Goal: Task Accomplishment & Management: Use online tool/utility

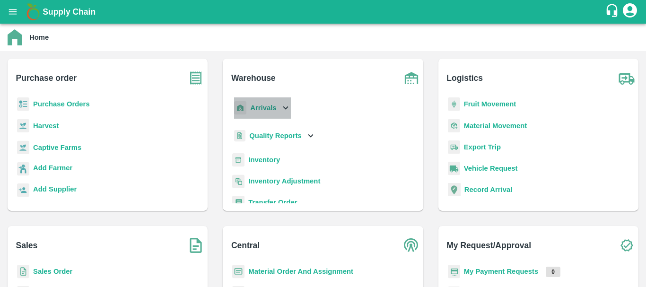
click at [260, 105] on b "Arrivals" at bounding box center [263, 108] width 26 height 8
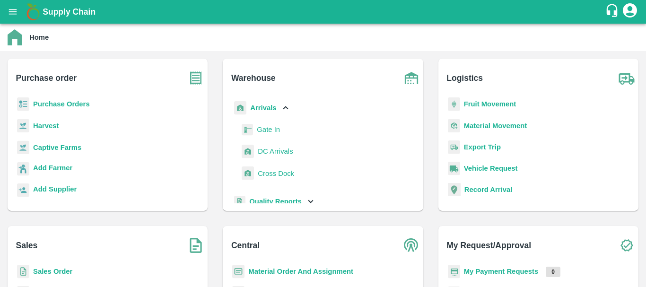
click at [267, 157] on link "DC Arrivals" at bounding box center [275, 151] width 35 height 14
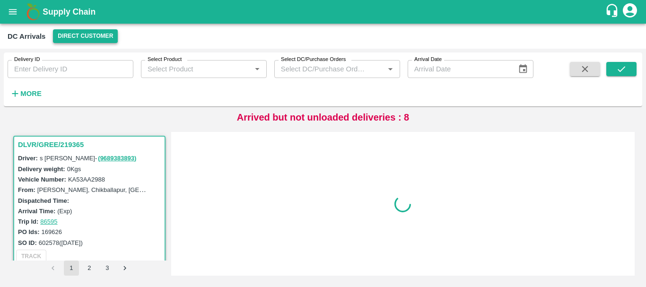
click at [86, 39] on button "Direct Customer" at bounding box center [85, 36] width 65 height 14
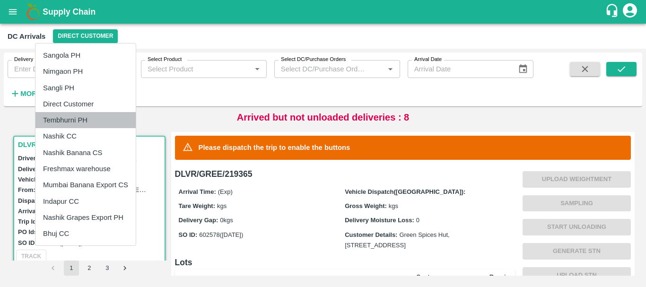
click at [71, 117] on li "Tembhurni PH" at bounding box center [85, 120] width 100 height 16
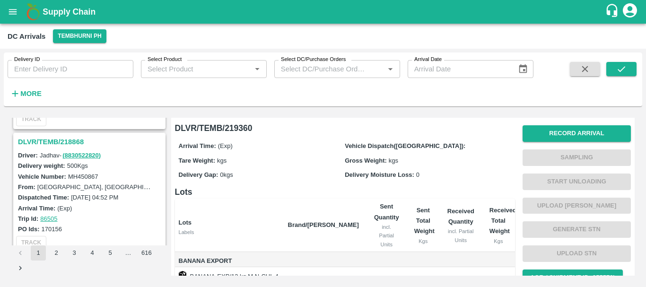
scroll to position [2830, 0]
click at [60, 140] on h3 "DLVR/TEMB/218868" at bounding box center [91, 142] width 146 height 12
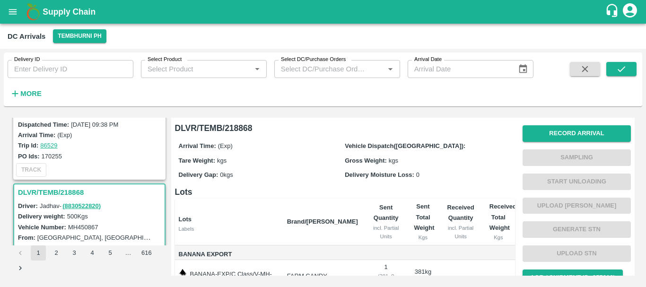
scroll to position [2702, 0]
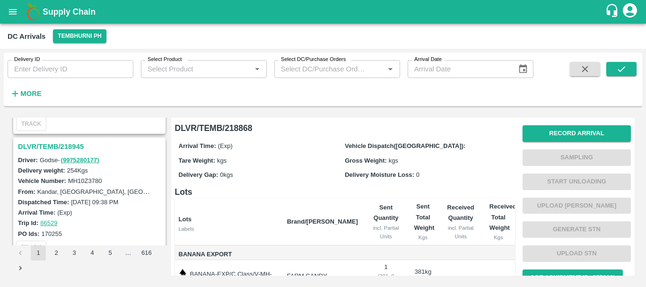
click at [58, 146] on h3 "DLVR/TEMB/218945" at bounding box center [91, 146] width 146 height 12
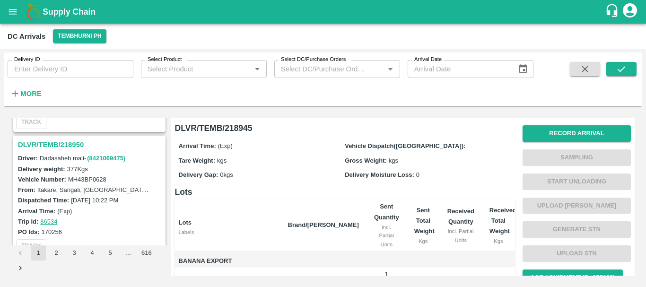
click at [56, 143] on h3 "DLVR/TEMB/218950" at bounding box center [91, 144] width 146 height 12
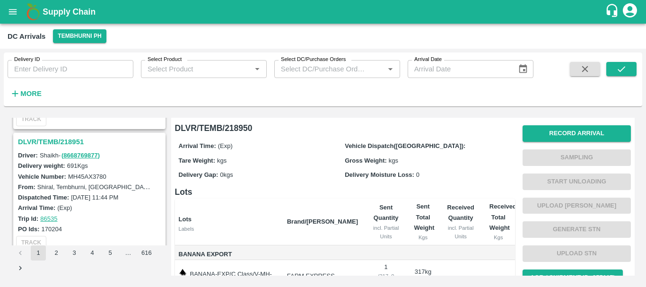
click at [68, 144] on h3 "DLVR/TEMB/218951" at bounding box center [91, 142] width 146 height 12
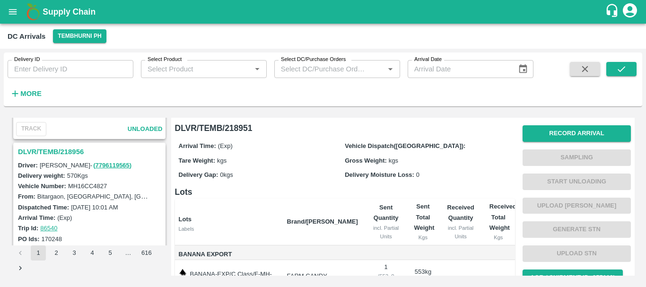
click at [69, 151] on h3 "DLVR/TEMB/218956" at bounding box center [91, 152] width 146 height 12
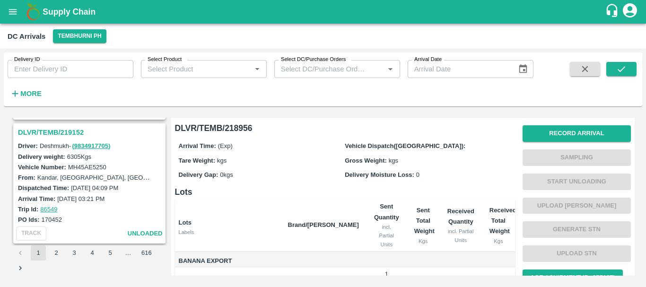
click at [52, 130] on h3 "DLVR/TEMB/219152" at bounding box center [91, 132] width 146 height 12
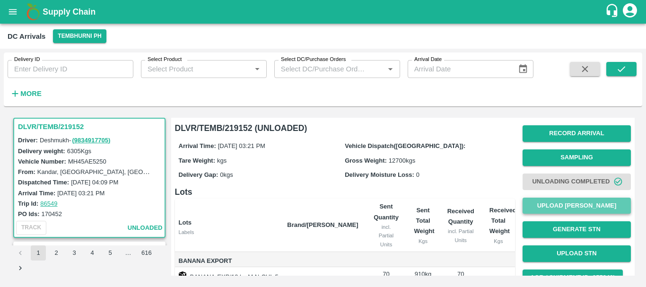
click at [545, 208] on button "Upload [PERSON_NAME]" at bounding box center [576, 206] width 108 height 17
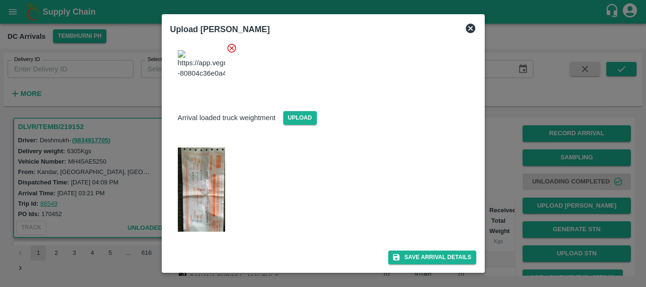
click at [190, 201] on img at bounding box center [201, 189] width 47 height 84
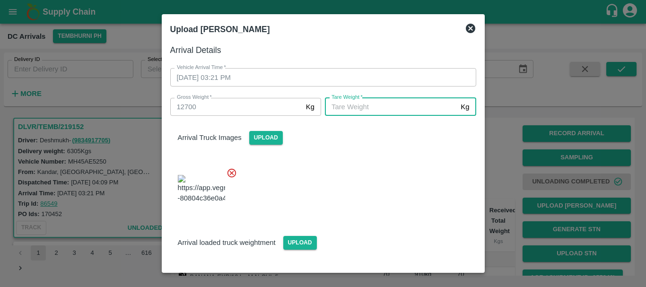
click at [372, 111] on input "[PERSON_NAME]   *" at bounding box center [391, 107] width 132 height 18
type input "5770"
click at [367, 167] on div at bounding box center [319, 186] width 313 height 53
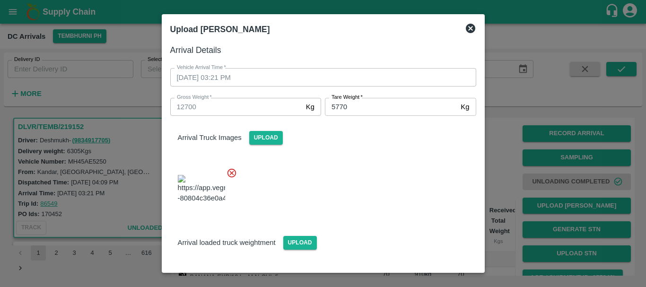
scroll to position [125, 0]
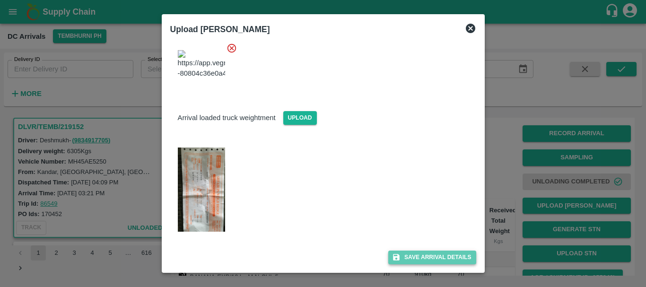
click at [407, 254] on button "Save Arrival Details" at bounding box center [431, 257] width 87 height 14
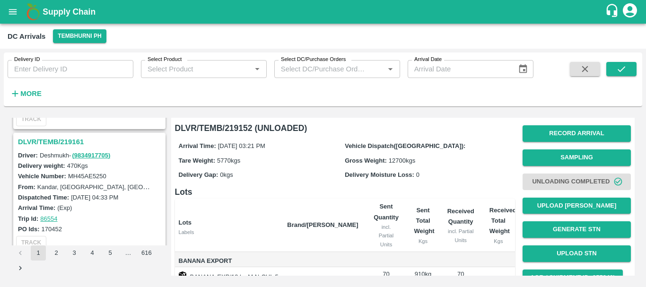
scroll to position [2089, 0]
click at [61, 143] on h3 "DLVR/TEMB/219161" at bounding box center [91, 142] width 146 height 12
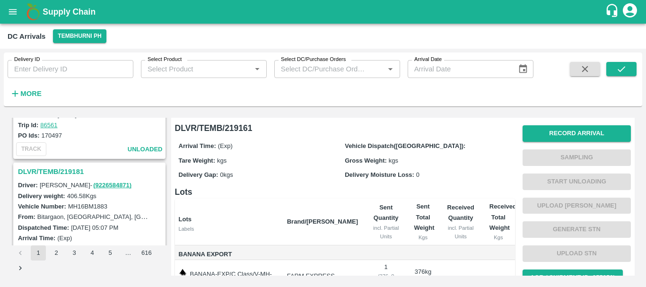
scroll to position [1935, 0]
click at [64, 169] on h3 "DLVR/TEMB/219181" at bounding box center [91, 172] width 146 height 12
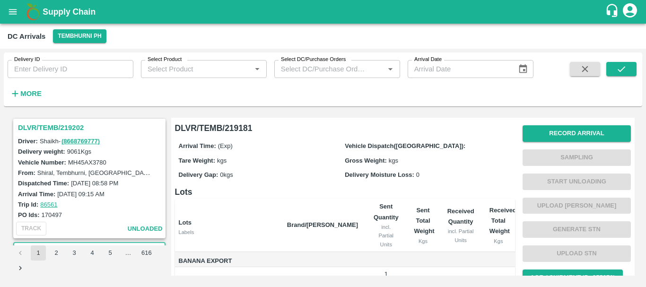
scroll to position [1823, 0]
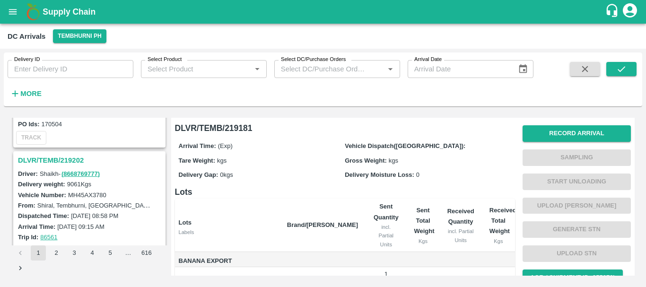
click at [60, 159] on h3 "DLVR/TEMB/219202" at bounding box center [91, 160] width 146 height 12
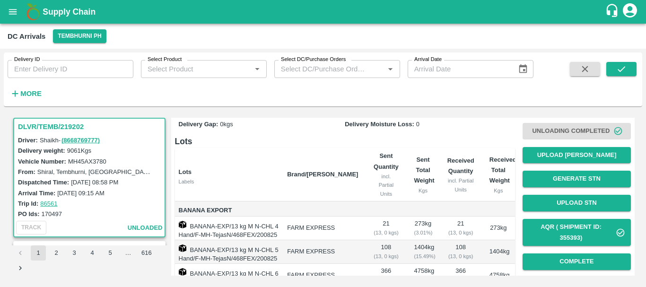
scroll to position [50, 0]
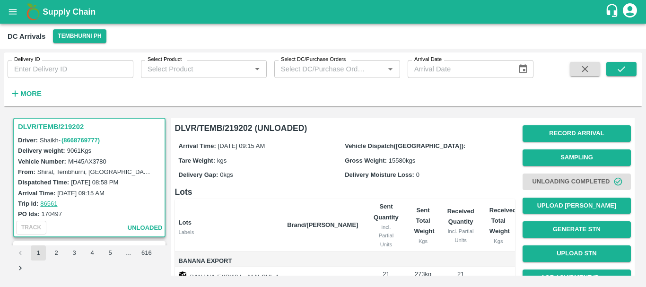
click at [550, 182] on span "Unloading Completed" at bounding box center [576, 182] width 108 height 24
click at [544, 173] on span "Unloading Completed" at bounding box center [576, 182] width 108 height 24
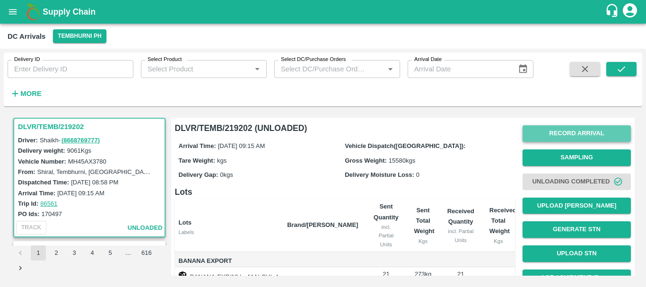
click at [556, 135] on button "Record Arrival" at bounding box center [576, 133] width 108 height 17
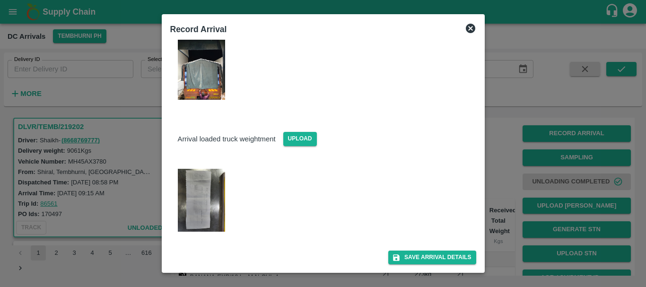
click at [498, 180] on div at bounding box center [323, 143] width 646 height 287
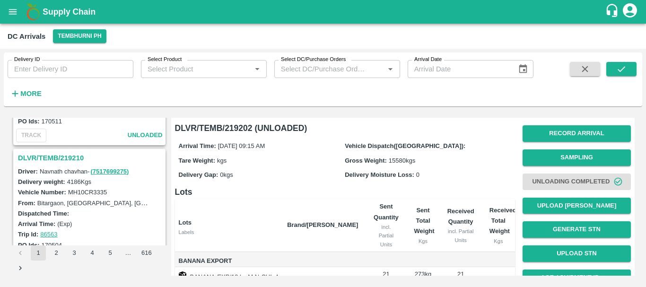
scroll to position [1702, 0]
click at [73, 159] on h3 "DLVR/TEMB/219210" at bounding box center [91, 158] width 146 height 12
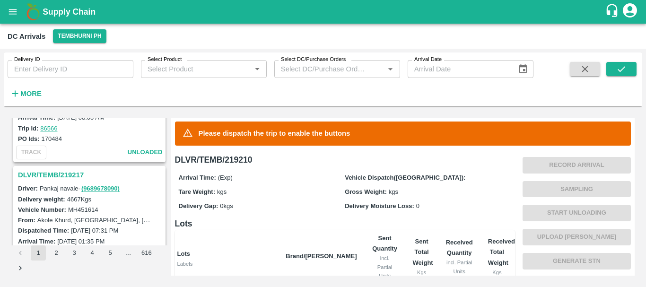
scroll to position [1561, 0]
click at [64, 173] on h3 "DLVR/TEMB/219217" at bounding box center [91, 175] width 146 height 12
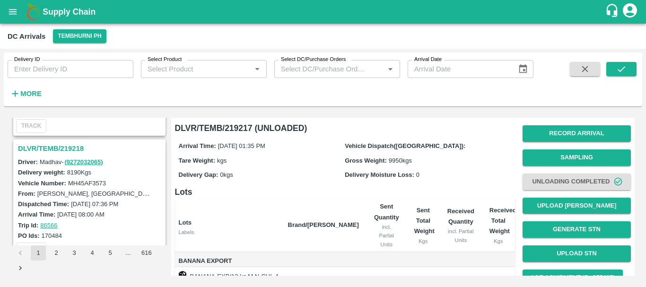
scroll to position [1408, 0]
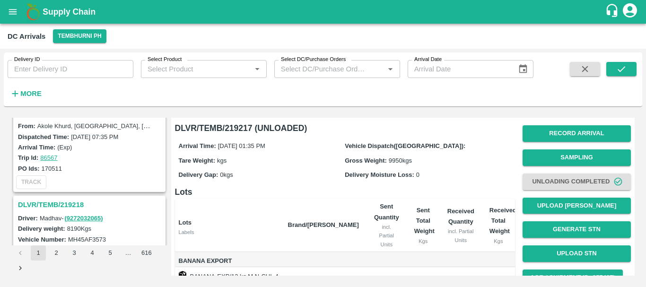
click at [69, 200] on h3 "DLVR/TEMB/219218" at bounding box center [91, 205] width 146 height 12
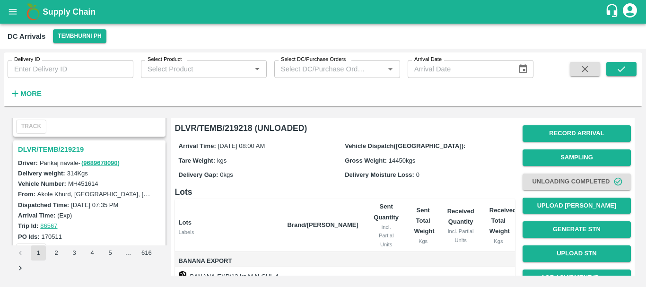
scroll to position [1340, 0]
click at [74, 152] on h3 "DLVR/TEMB/219219" at bounding box center [91, 150] width 146 height 12
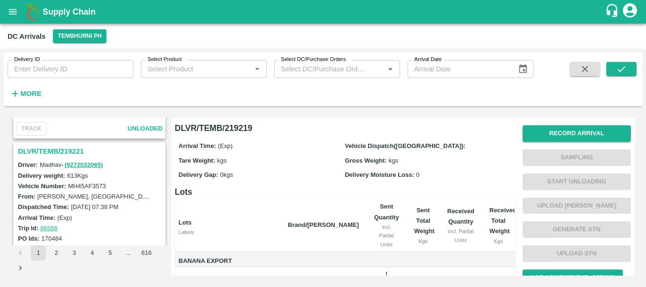
scroll to position [1214, 0]
click at [66, 153] on h3 "DLVR/TEMB/219221" at bounding box center [91, 152] width 146 height 12
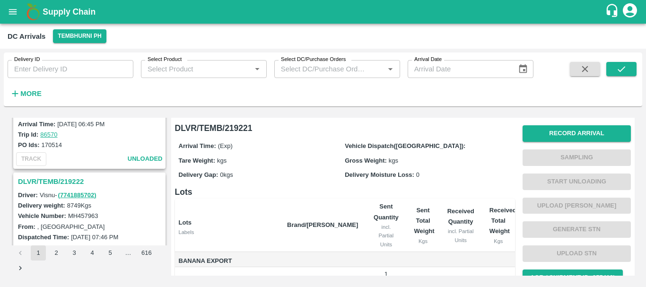
click at [70, 178] on h3 "DLVR/TEMB/219222" at bounding box center [91, 181] width 146 height 12
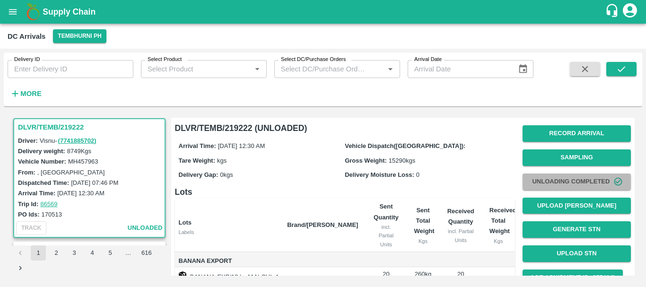
click at [536, 182] on button "Unloading Completed" at bounding box center [576, 181] width 108 height 17
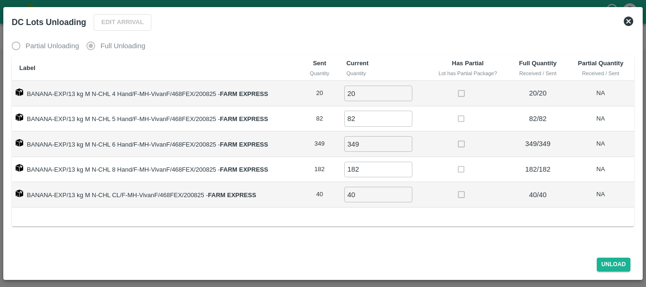
click at [629, 22] on icon at bounding box center [627, 21] width 11 height 11
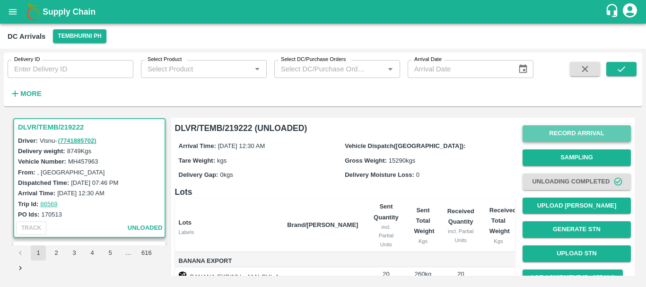
click at [544, 139] on button "Record Arrival" at bounding box center [576, 133] width 108 height 17
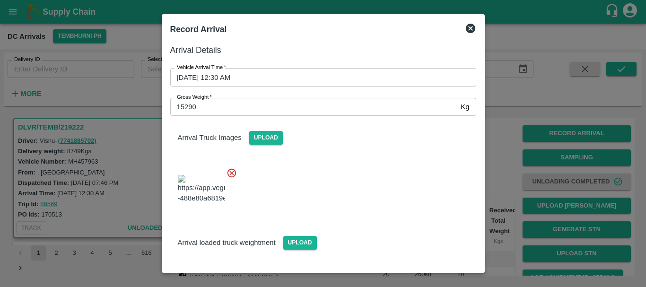
click at [499, 166] on div at bounding box center [323, 143] width 646 height 287
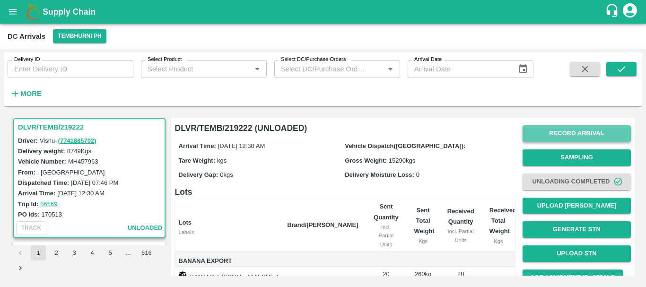
click at [570, 129] on button "Record Arrival" at bounding box center [576, 133] width 108 height 17
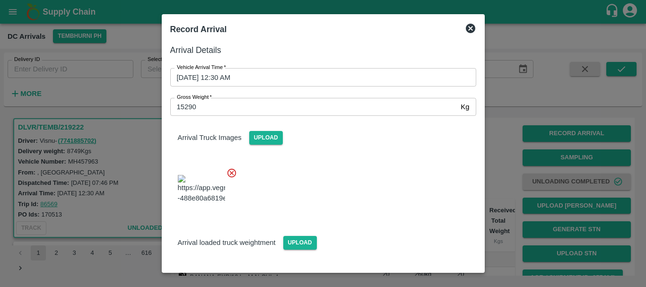
scroll to position [125, 0]
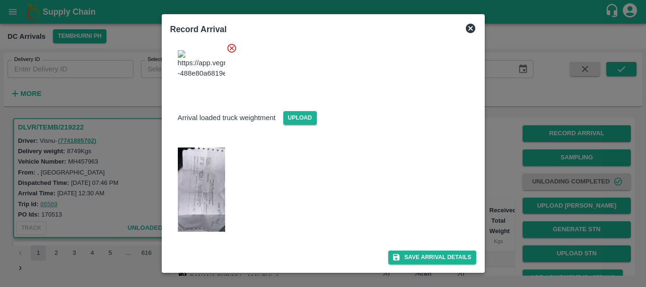
click at [198, 173] on img at bounding box center [201, 189] width 47 height 84
click at [518, 106] on div at bounding box center [323, 143] width 646 height 287
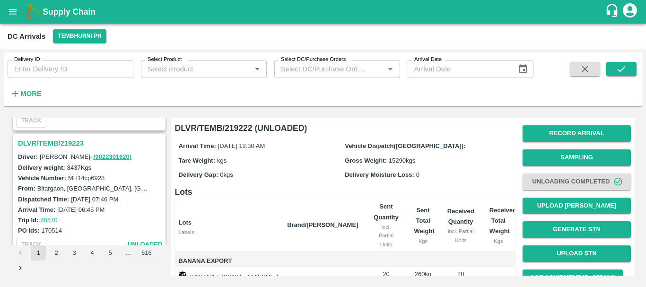
scroll to position [975, 0]
click at [66, 140] on h3 "DLVR/TEMB/219223" at bounding box center [91, 144] width 146 height 12
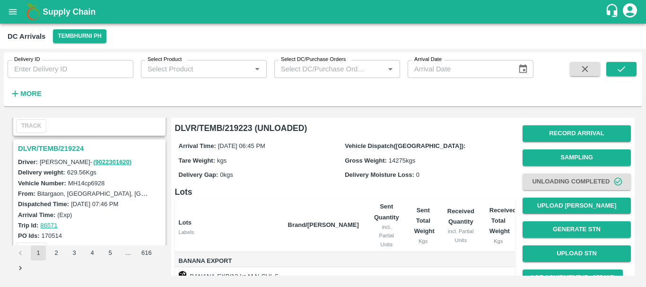
scroll to position [820, 0]
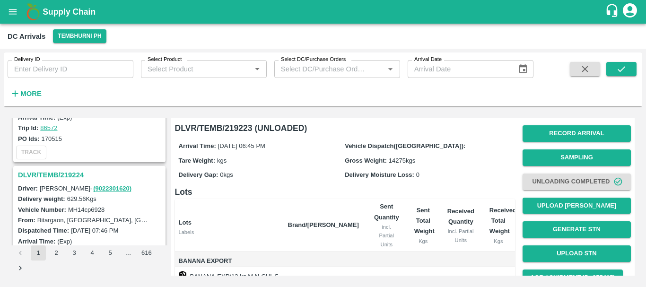
click at [71, 175] on h3 "DLVR/TEMB/219224" at bounding box center [91, 175] width 146 height 12
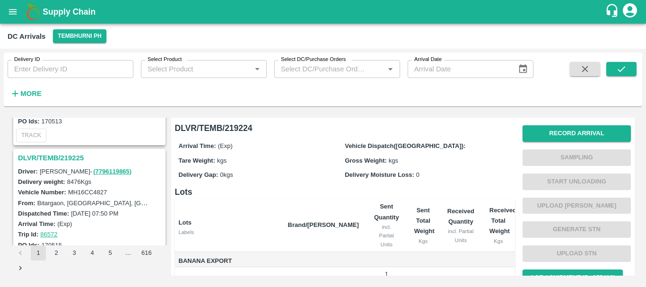
click at [52, 158] on h3 "DLVR/TEMB/219225" at bounding box center [91, 158] width 146 height 12
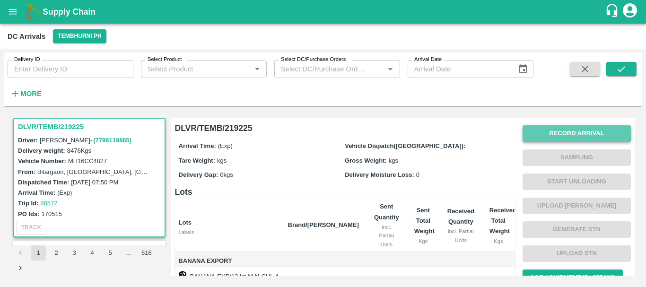
click at [543, 137] on button "Record Arrival" at bounding box center [576, 133] width 108 height 17
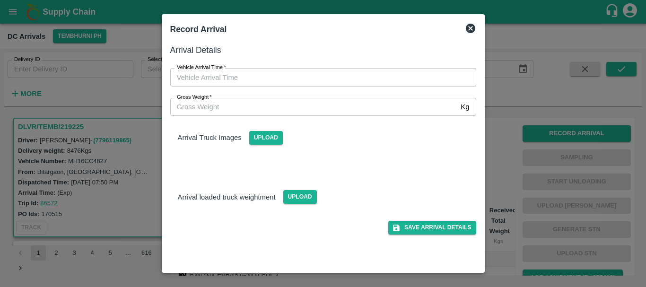
click at [489, 146] on div at bounding box center [323, 143] width 646 height 287
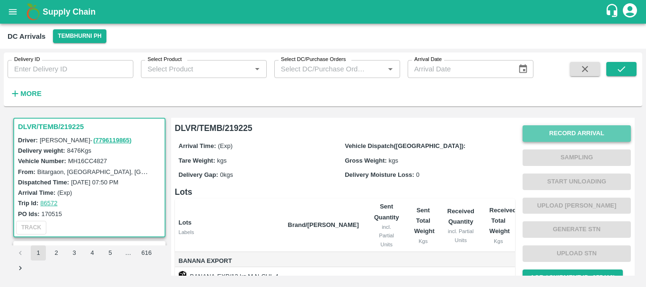
click at [567, 134] on button "Record Arrival" at bounding box center [576, 133] width 108 height 17
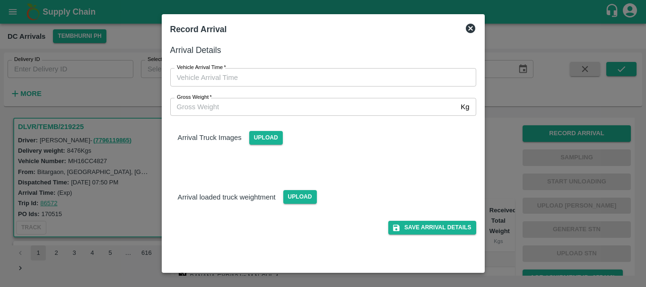
drag, startPoint x: 376, startPoint y: 68, endPoint x: 376, endPoint y: 74, distance: 6.6
click at [376, 74] on div "Vehicle Arrival Time   * Vehicle Arrival Time" at bounding box center [317, 71] width 317 height 29
type input "DD/MM/YYYY hh:mm aa"
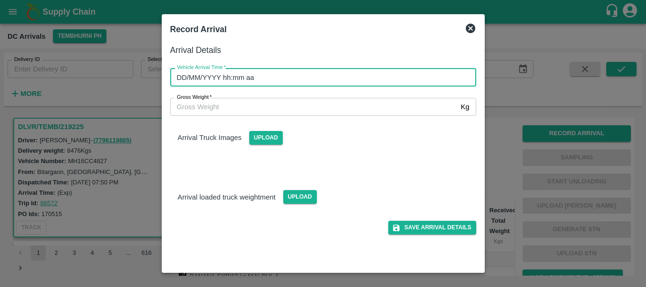
click at [376, 74] on input "DD/MM/YYYY hh:mm aa" at bounding box center [319, 77] width 299 height 18
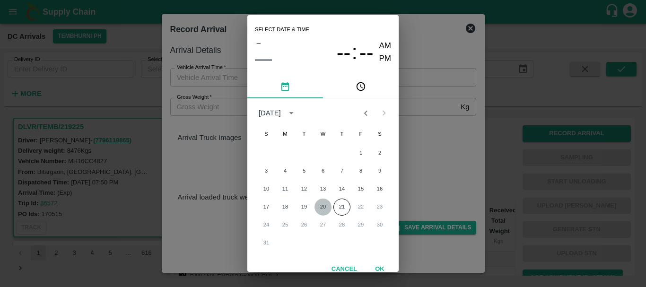
click at [320, 209] on button "20" at bounding box center [322, 207] width 17 height 17
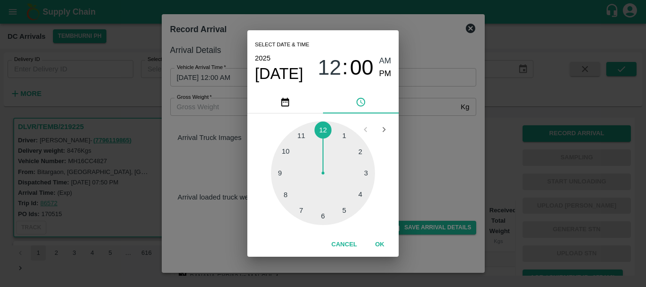
click at [345, 210] on div at bounding box center [323, 173] width 104 height 104
click at [289, 147] on div at bounding box center [323, 173] width 104 height 104
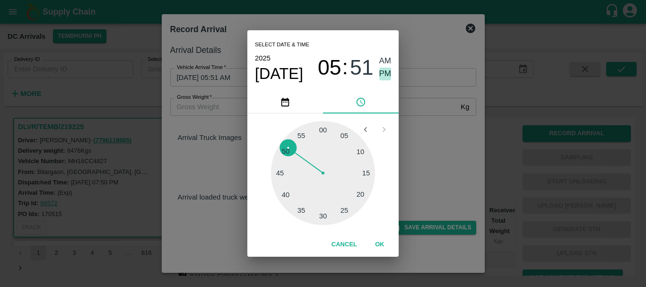
click at [383, 72] on span "PM" at bounding box center [385, 74] width 12 height 13
type input "[DATE] 05:51 PM"
click at [411, 104] on div "Select date & time [DATE] 05 : 51 AM PM 05 10 15 20 25 30 35 40 45 50 55 00 Can…" at bounding box center [323, 143] width 646 height 287
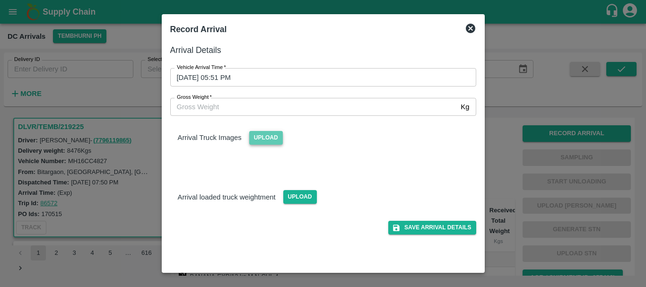
click at [268, 137] on span "Upload" at bounding box center [266, 138] width 34 height 14
click at [0, 0] on input "Upload" at bounding box center [0, 0] width 0 height 0
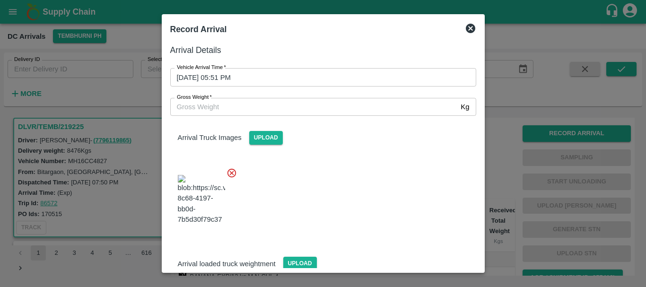
scroll to position [23, 0]
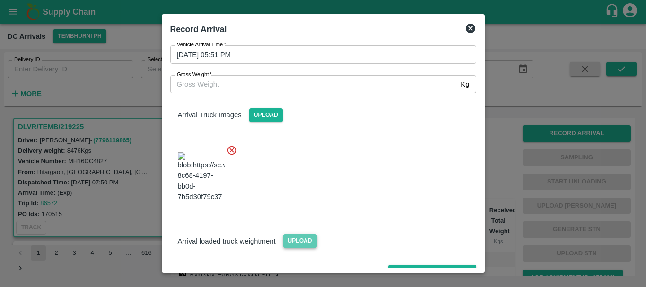
click at [307, 234] on span "Upload" at bounding box center [300, 241] width 34 height 14
click at [0, 0] on input "Upload" at bounding box center [0, 0] width 0 height 0
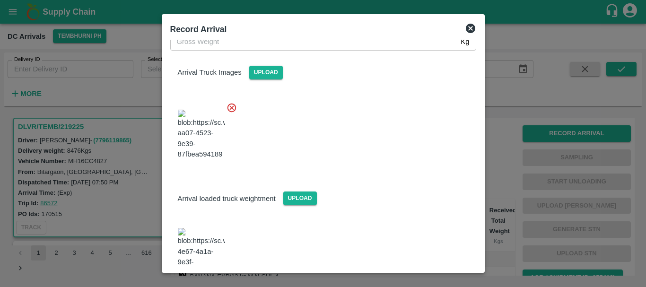
click at [197, 228] on img at bounding box center [201, 253] width 47 height 50
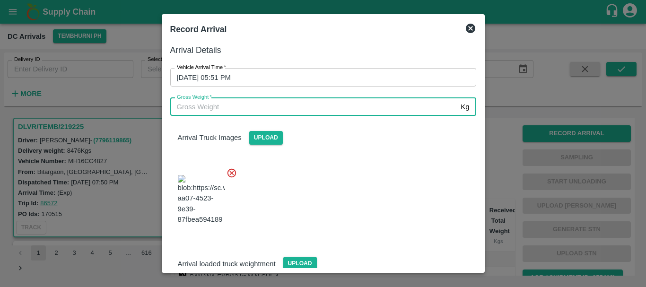
click at [231, 105] on input "Gross Weight   *" at bounding box center [313, 107] width 287 height 18
type input "14945"
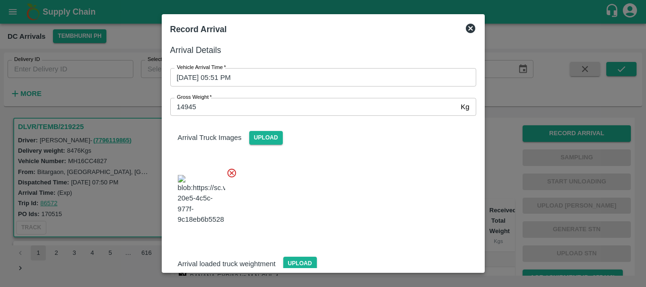
click at [328, 193] on div at bounding box center [319, 197] width 313 height 74
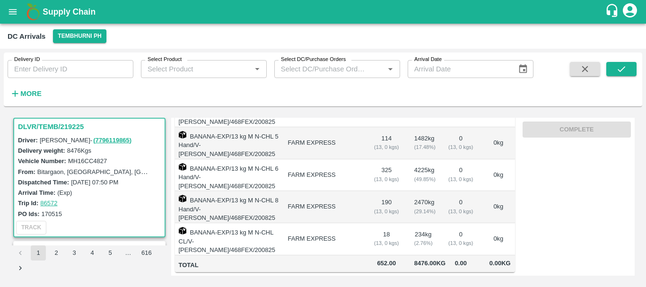
scroll to position [0, 0]
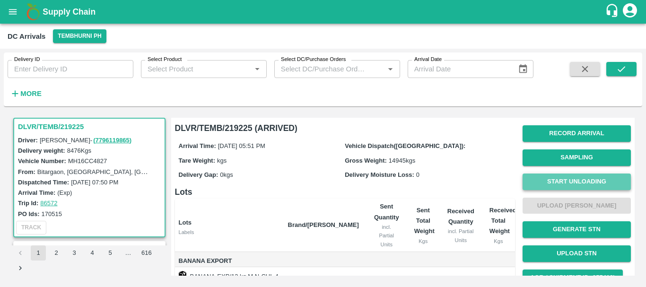
click at [553, 183] on button "Start Unloading" at bounding box center [576, 181] width 108 height 17
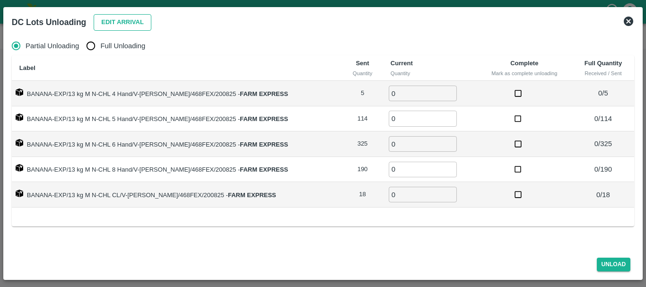
click at [146, 23] on button "Edit Arrival" at bounding box center [123, 22] width 58 height 17
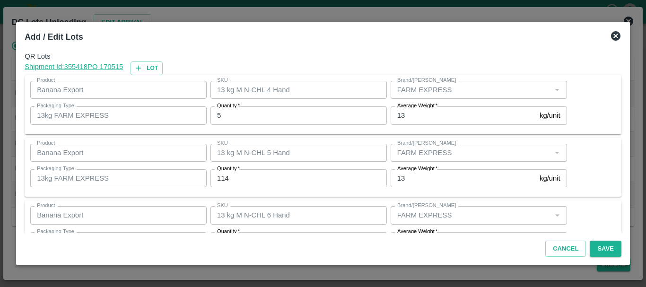
click at [289, 118] on input "5" at bounding box center [298, 115] width 176 height 18
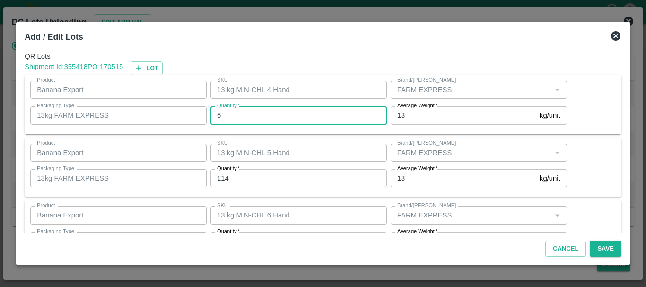
type input "6"
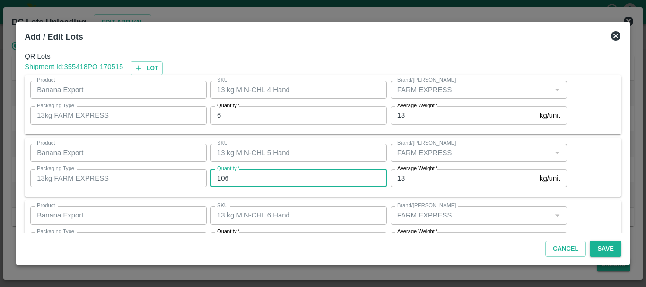
type input "106"
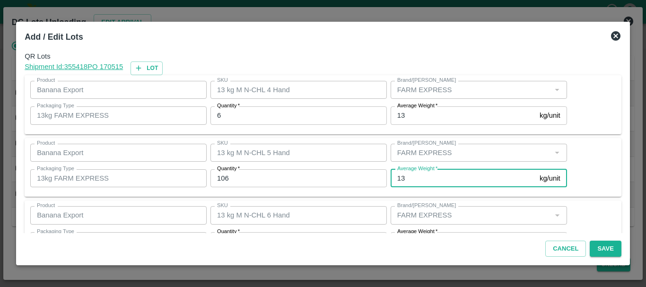
scroll to position [17, 0]
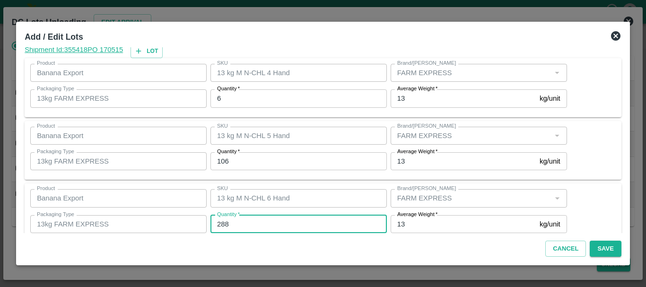
type input "288"
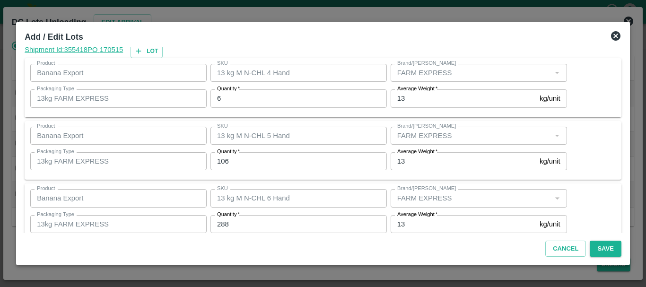
scroll to position [160, 0]
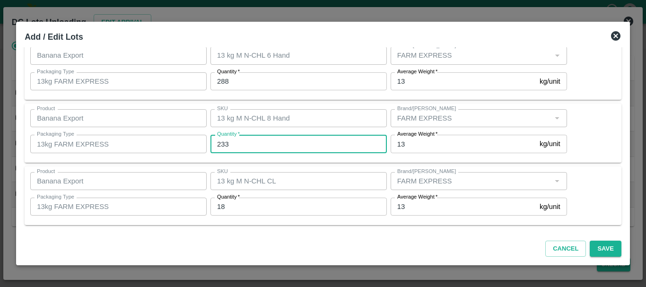
type input "233"
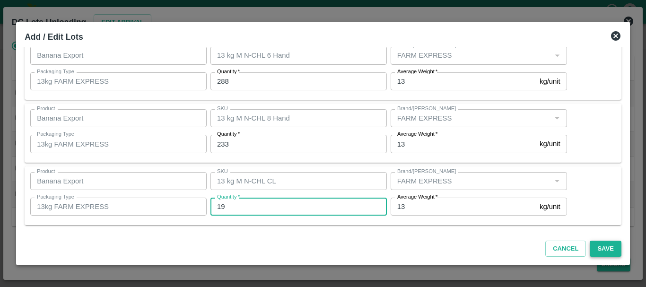
type input "19"
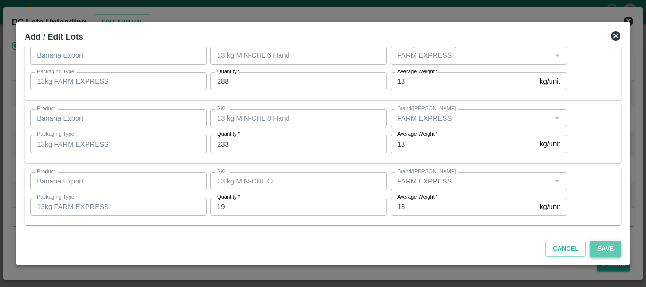
click at [601, 250] on button "Save" at bounding box center [604, 249] width 31 height 17
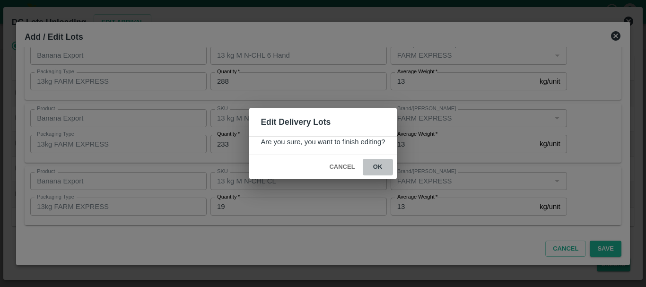
click at [378, 166] on button "ok" at bounding box center [378, 167] width 30 height 17
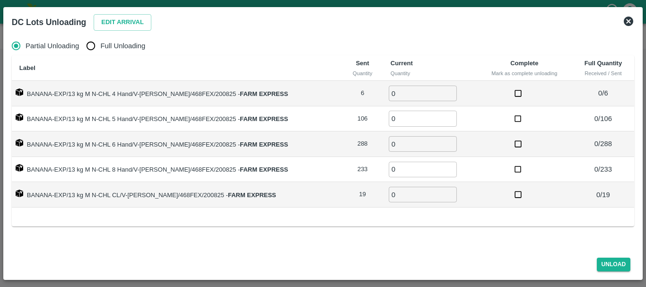
click at [92, 43] on input "Full Unloading" at bounding box center [90, 45] width 19 height 19
radio input "true"
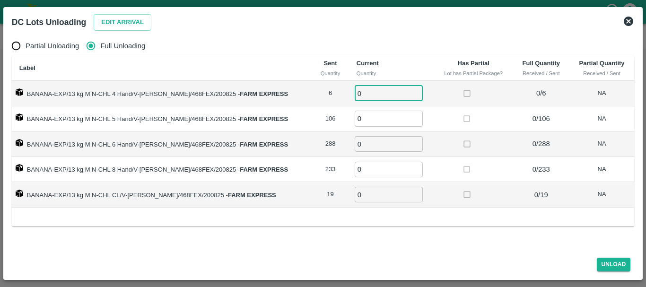
click at [360, 94] on input "0" at bounding box center [388, 94] width 68 height 16
type input "06"
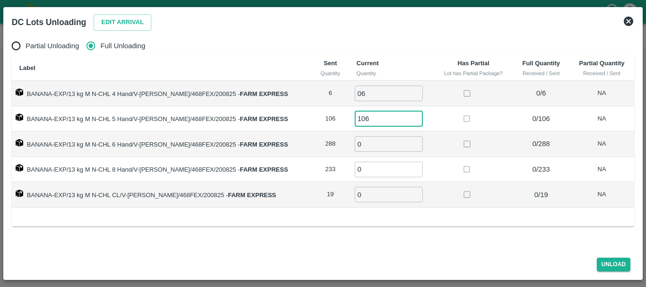
type input "106"
type input "288"
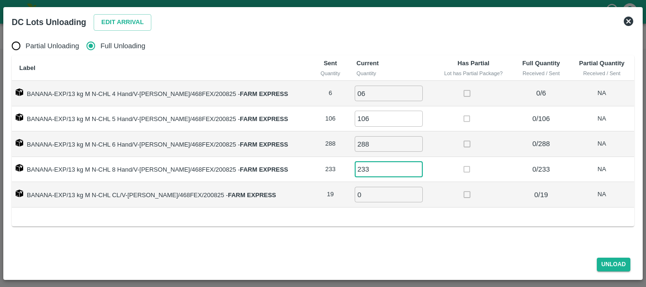
type input "233"
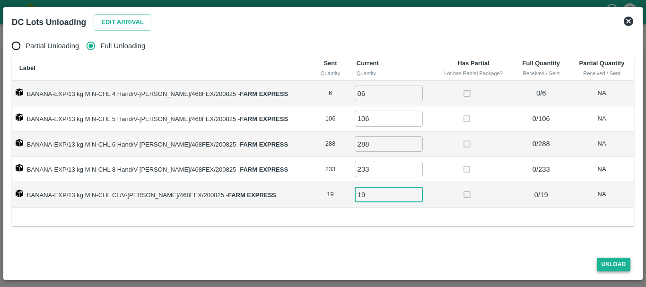
type input "19"
click at [614, 262] on button "Unload" at bounding box center [613, 265] width 34 height 14
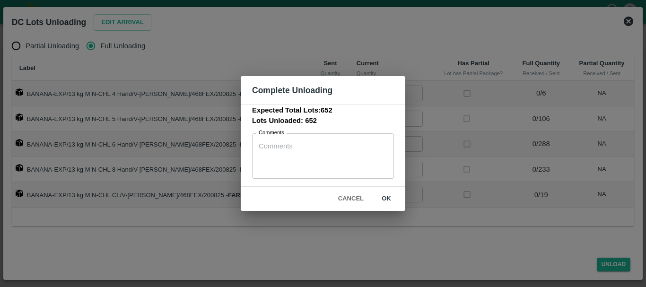
click at [383, 194] on button "ok" at bounding box center [386, 198] width 30 height 17
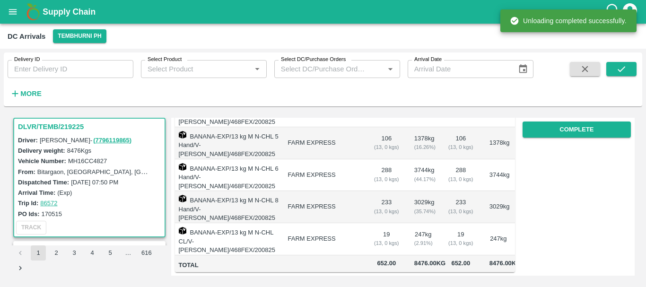
scroll to position [0, 0]
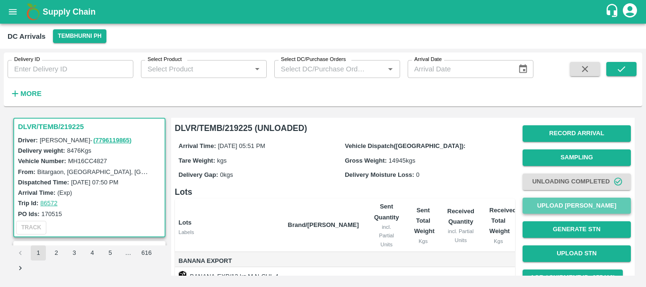
click at [552, 207] on button "Upload [PERSON_NAME]" at bounding box center [576, 206] width 108 height 17
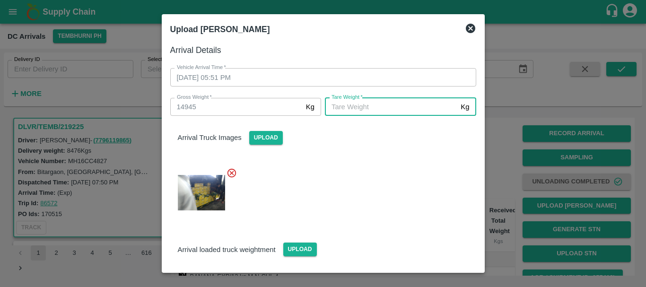
click at [394, 113] on input "[PERSON_NAME]   *" at bounding box center [391, 107] width 132 height 18
type input "5760"
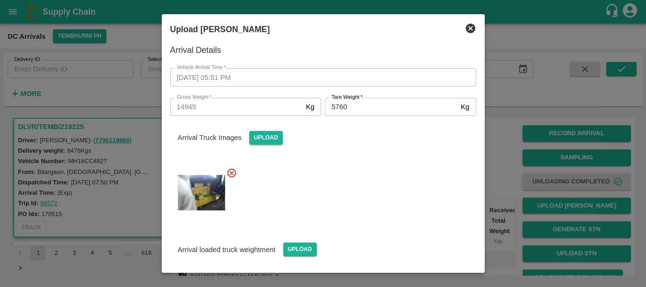
click at [385, 195] on div at bounding box center [319, 190] width 313 height 60
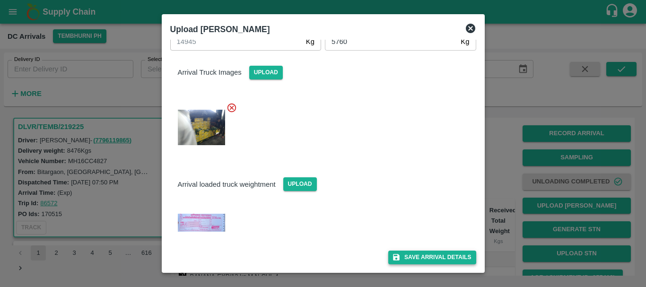
click at [399, 253] on div "Save Arrival Details" at bounding box center [319, 253] width 313 height 21
click at [399, 253] on button "Save Arrival Details" at bounding box center [431, 257] width 87 height 14
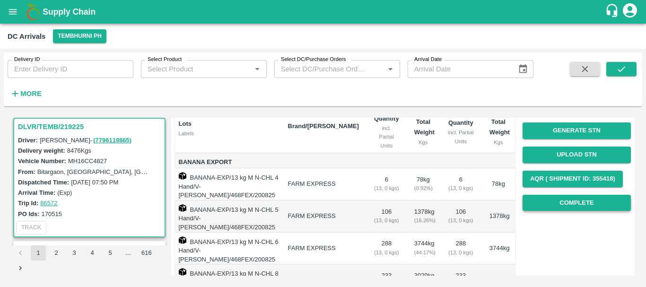
scroll to position [98, 0]
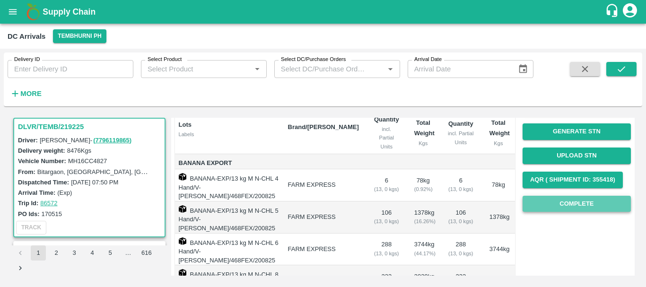
click at [540, 208] on button "Complete" at bounding box center [576, 204] width 108 height 17
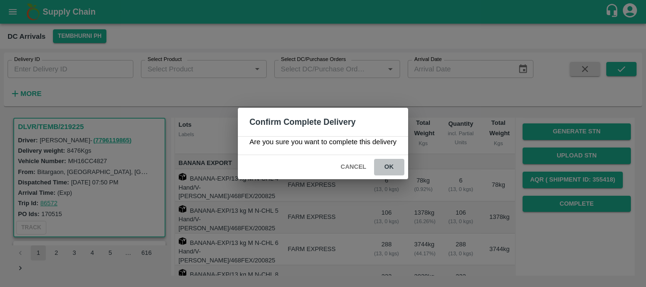
click at [394, 164] on button "ok" at bounding box center [389, 167] width 30 height 17
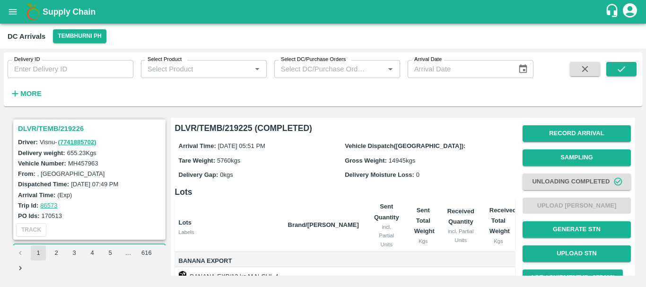
scroll to position [616, 0]
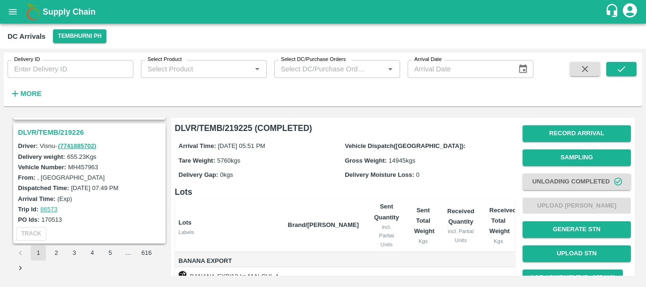
click at [46, 134] on h3 "DLVR/TEMB/219226" at bounding box center [91, 132] width 146 height 12
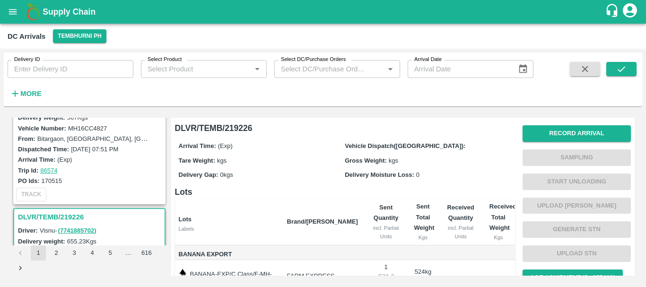
scroll to position [496, 0]
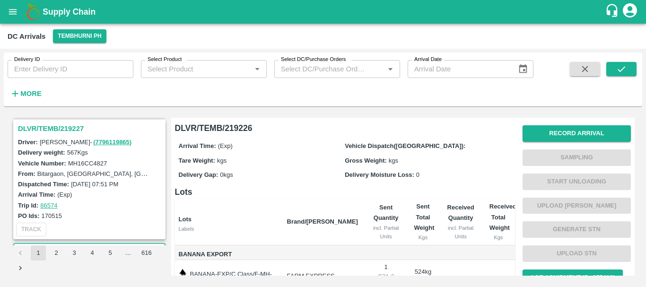
click at [56, 127] on h3 "DLVR/TEMB/219227" at bounding box center [91, 128] width 146 height 12
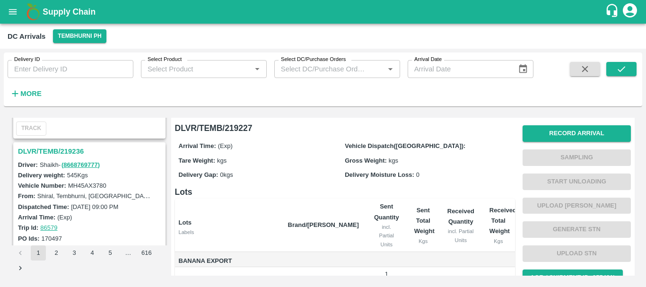
click at [71, 152] on h3 "DLVR/TEMB/219236" at bounding box center [91, 151] width 146 height 12
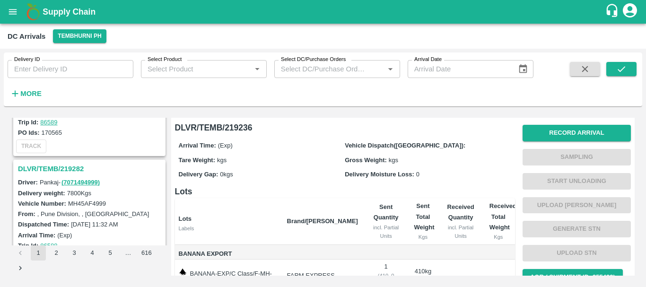
click at [66, 170] on h3 "DLVR/TEMB/219282" at bounding box center [91, 169] width 146 height 12
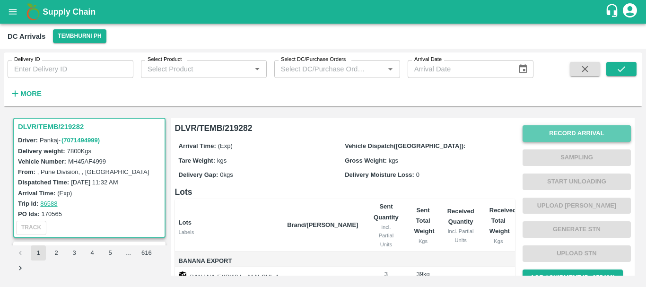
click at [539, 136] on button "Record Arrival" at bounding box center [576, 133] width 108 height 17
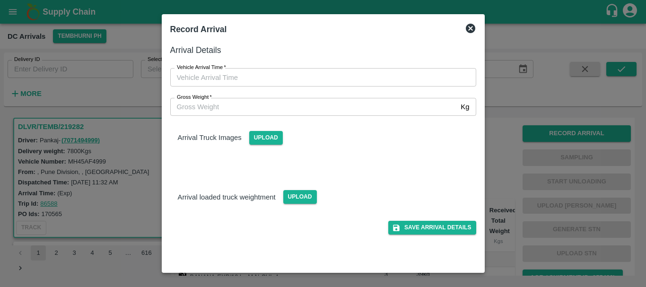
type input "DD/MM/YYYY hh:mm aa"
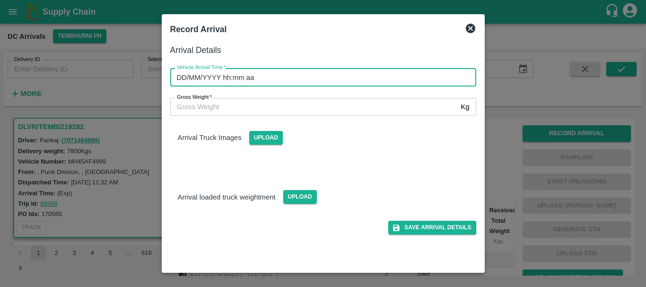
click at [421, 81] on input "DD/MM/YYYY hh:mm aa" at bounding box center [319, 77] width 299 height 18
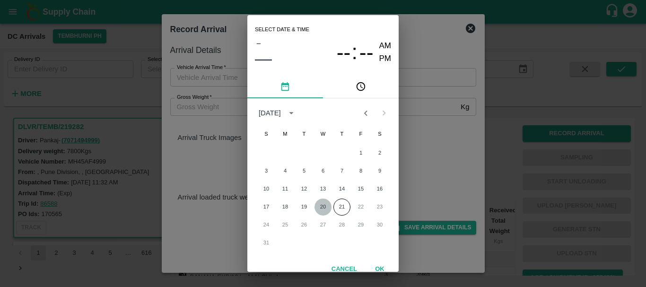
click at [325, 207] on button "20" at bounding box center [322, 207] width 17 height 17
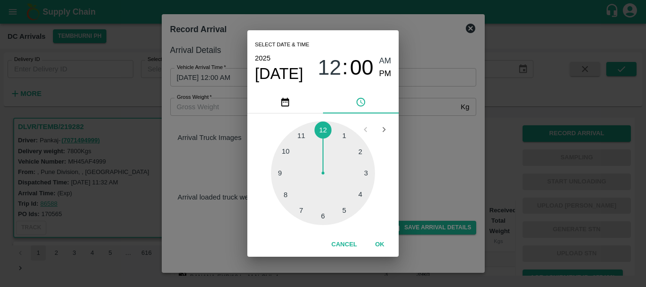
click at [322, 213] on div at bounding box center [323, 173] width 104 height 104
click at [383, 78] on span "PM" at bounding box center [385, 74] width 12 height 13
type input "[DATE] 06:00 PM"
click at [423, 132] on div "Select date & time [DATE] 06 : 00 AM PM 05 10 15 20 25 30 35 40 45 50 55 00 Can…" at bounding box center [323, 143] width 646 height 287
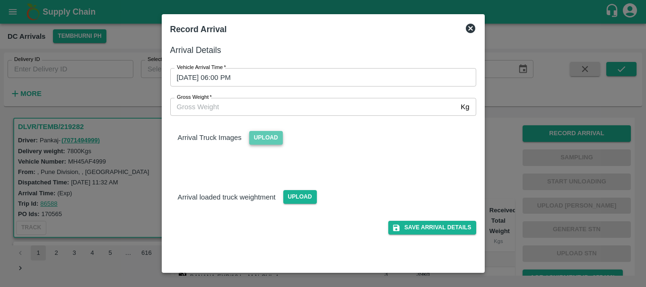
click at [262, 134] on span "Upload" at bounding box center [266, 138] width 34 height 14
click at [0, 0] on input "Upload" at bounding box center [0, 0] width 0 height 0
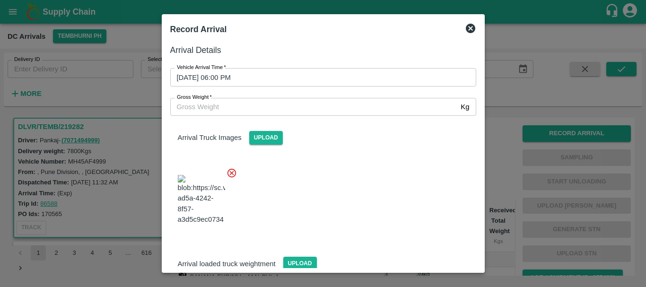
scroll to position [23, 0]
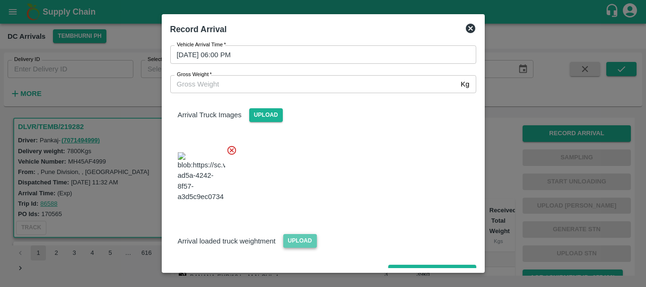
click at [294, 234] on span "Upload" at bounding box center [300, 241] width 34 height 14
click at [0, 0] on input "Upload" at bounding box center [0, 0] width 0 height 0
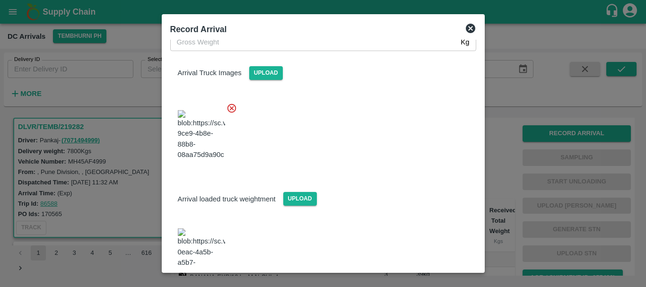
click at [203, 228] on img at bounding box center [201, 253] width 47 height 50
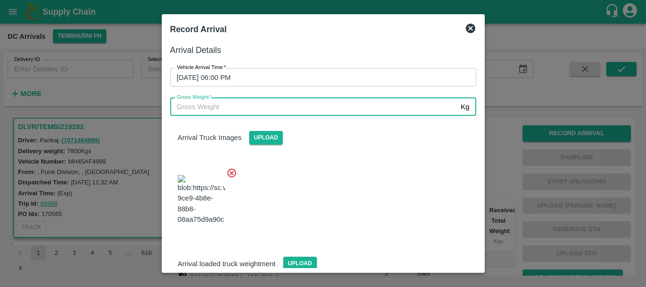
click at [228, 106] on input "Gross Weight   *" at bounding box center [313, 107] width 287 height 18
type input "14540"
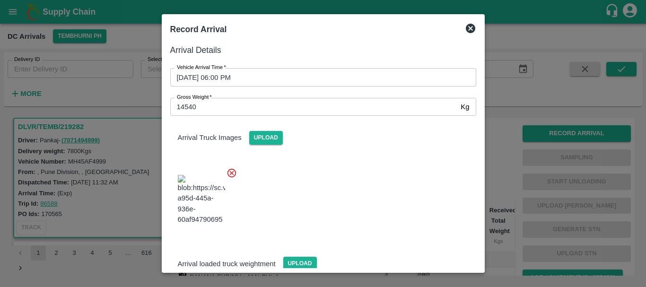
click at [361, 190] on div at bounding box center [319, 197] width 313 height 74
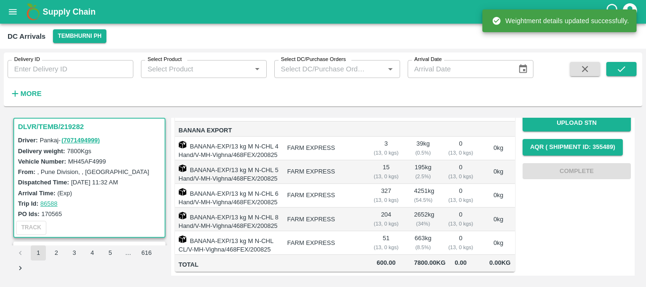
scroll to position [0, 0]
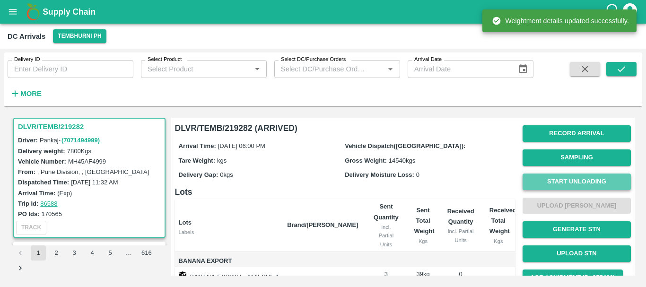
click at [561, 177] on button "Start Unloading" at bounding box center [576, 181] width 108 height 17
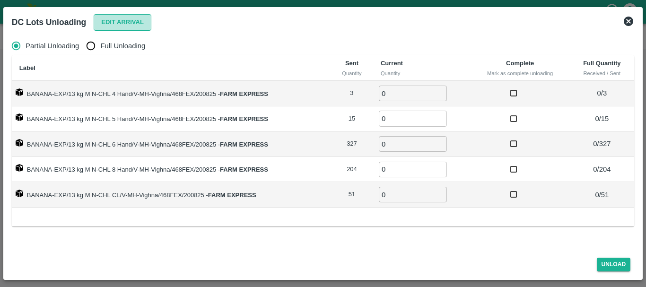
click at [104, 23] on button "Edit Arrival" at bounding box center [123, 22] width 58 height 17
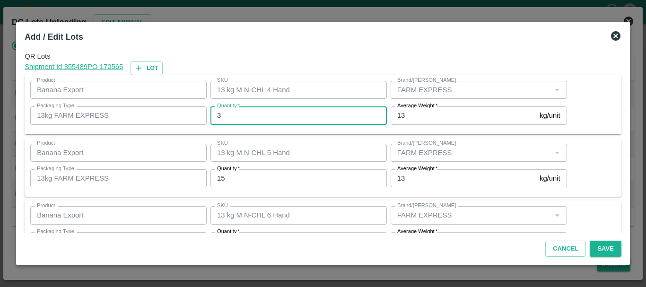
click at [268, 115] on input "3" at bounding box center [298, 115] width 176 height 18
type input "3"
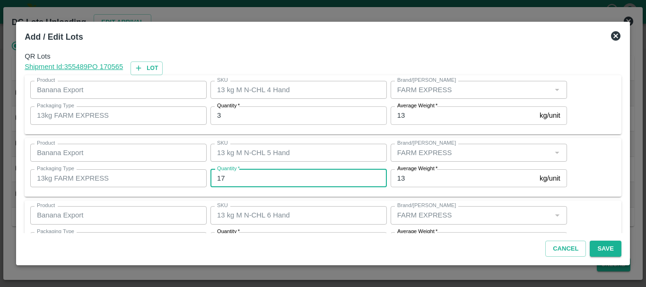
type input "17"
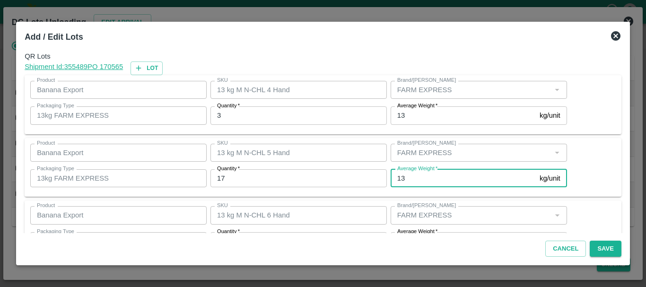
scroll to position [17, 0]
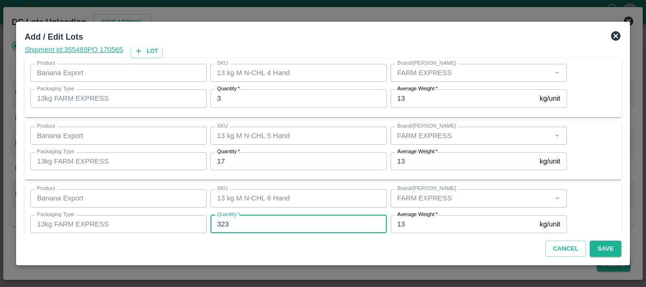
type input "323"
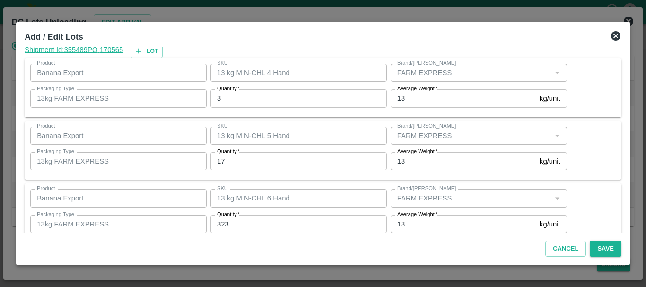
scroll to position [160, 0]
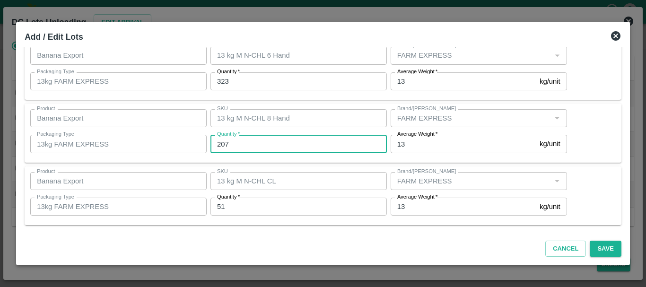
type input "207"
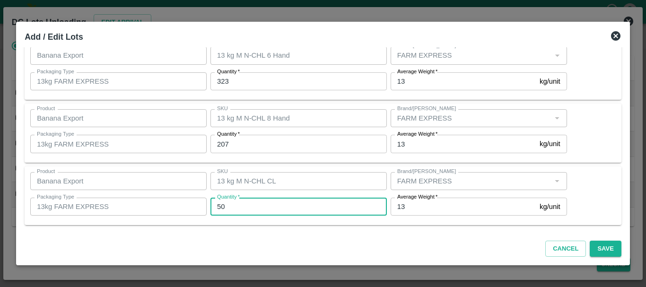
type input "50"
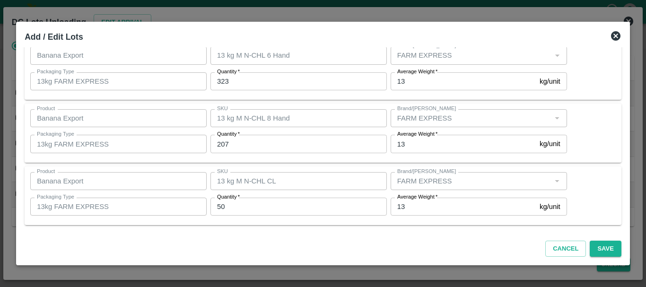
click at [406, 225] on div "Product Banana Export Product SKU 13 kg M N-CHL CL SKU Brand/Marka Brand/Marka …" at bounding box center [323, 195] width 596 height 59
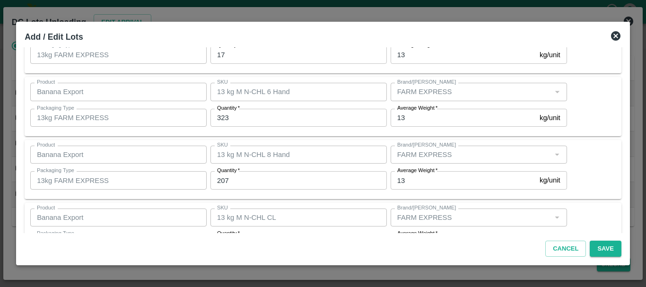
scroll to position [159, 0]
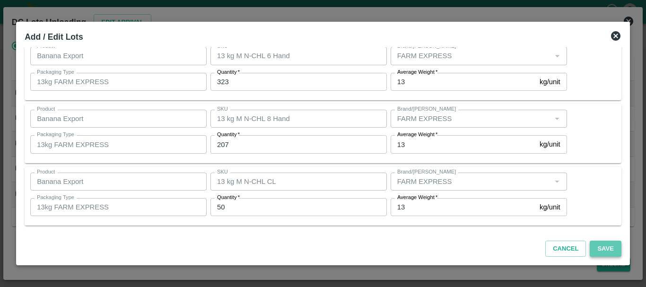
click at [597, 248] on button "Save" at bounding box center [604, 249] width 31 height 17
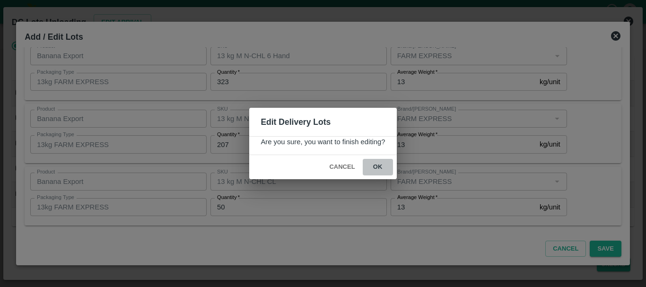
click at [380, 168] on button "ok" at bounding box center [378, 167] width 30 height 17
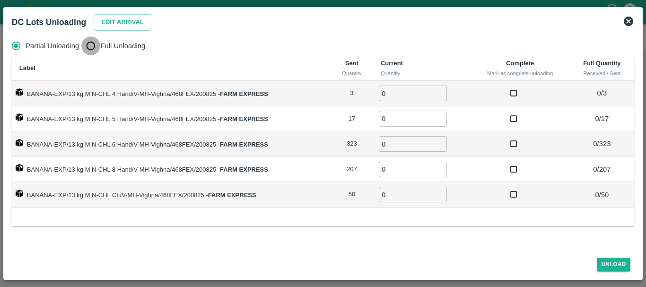
click at [93, 48] on input "Full Unloading" at bounding box center [90, 45] width 19 height 19
radio input "true"
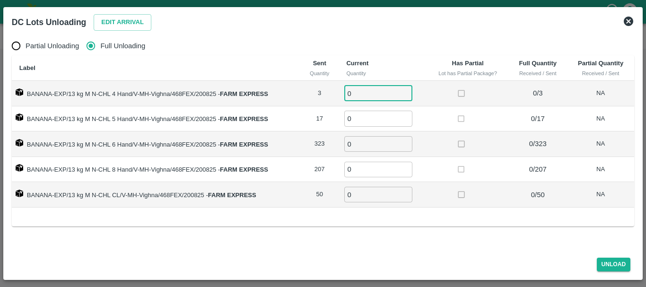
click at [389, 90] on input "0" at bounding box center [378, 94] width 68 height 16
type input "03"
click at [358, 114] on input "0" at bounding box center [378, 119] width 68 height 16
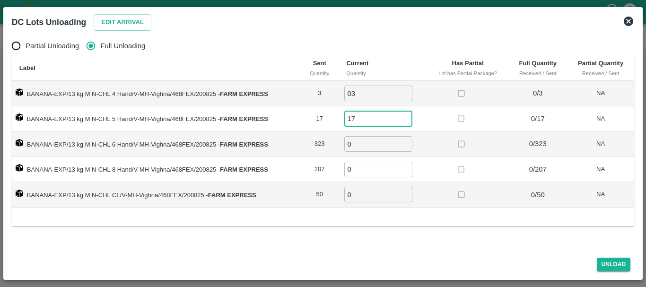
type input "17"
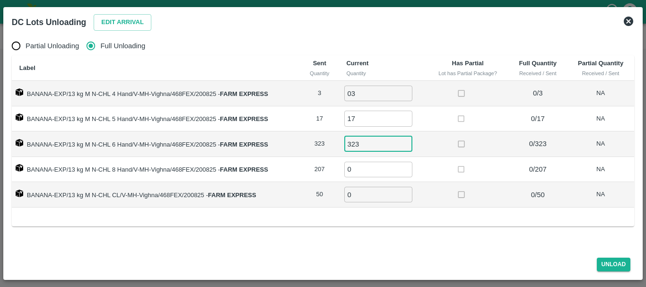
type input "323"
type input "207"
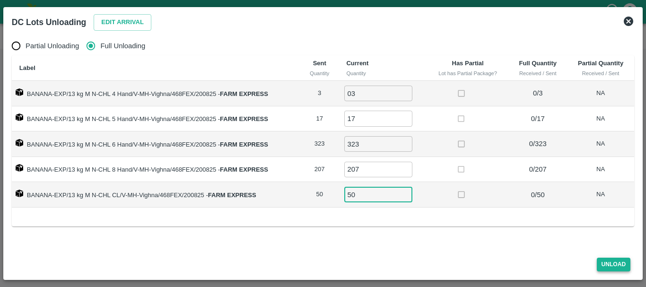
type input "50"
click at [605, 264] on button "Unload" at bounding box center [613, 265] width 34 height 14
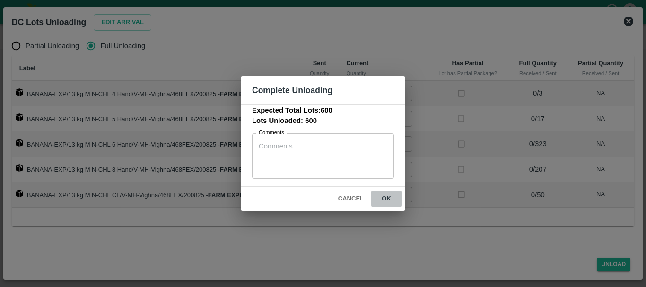
click at [382, 201] on button "ok" at bounding box center [386, 198] width 30 height 17
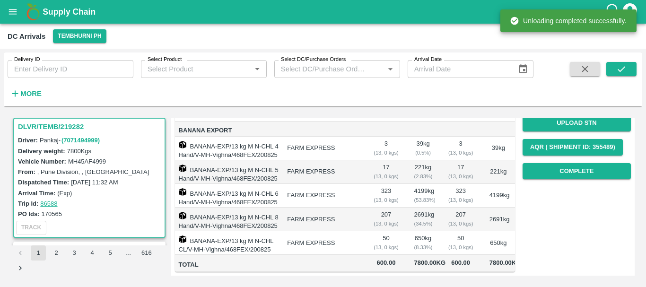
scroll to position [0, 0]
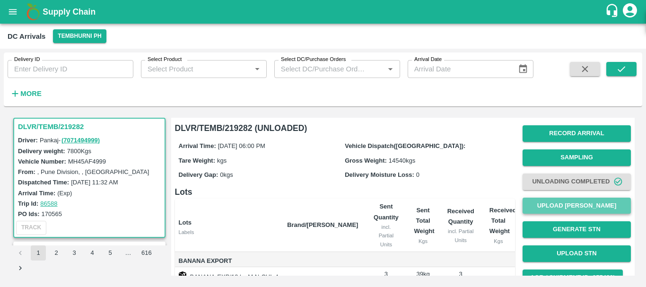
click at [556, 205] on button "Upload [PERSON_NAME]" at bounding box center [576, 206] width 108 height 17
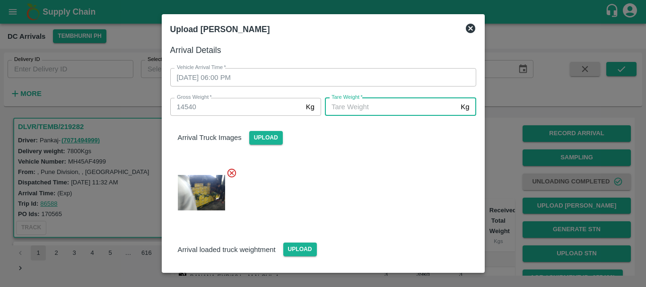
click at [394, 107] on input "[PERSON_NAME]   *" at bounding box center [391, 107] width 132 height 18
type input "6040"
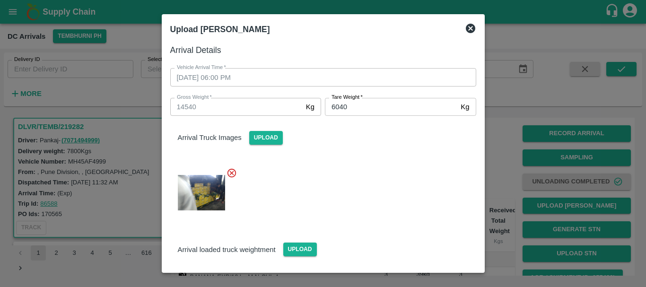
click at [389, 169] on div at bounding box center [319, 190] width 313 height 60
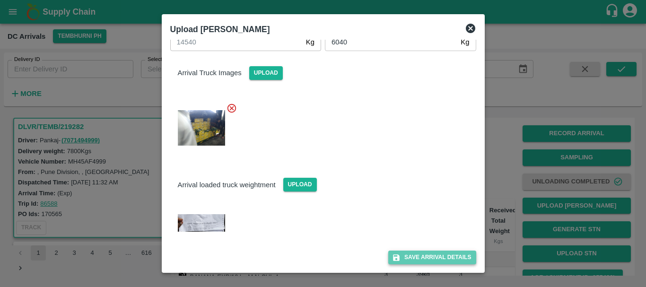
click at [420, 258] on button "Save Arrival Details" at bounding box center [431, 257] width 87 height 14
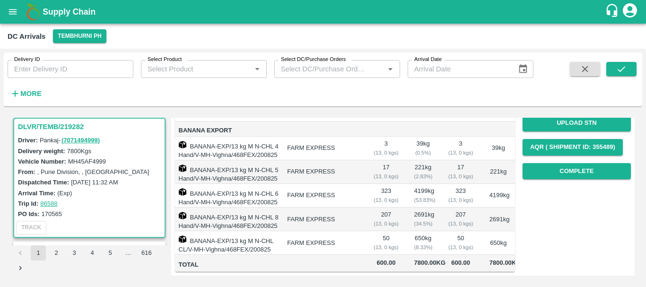
scroll to position [173, 0]
click at [535, 163] on button "Complete" at bounding box center [576, 171] width 108 height 17
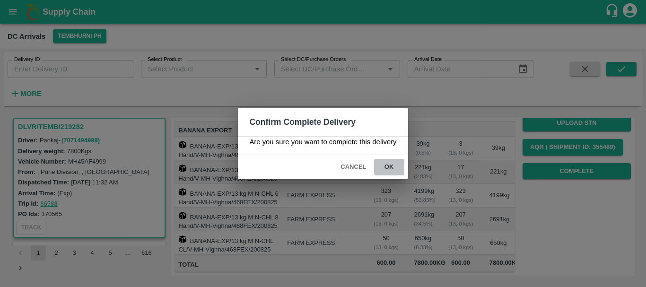
click at [398, 162] on button "ok" at bounding box center [389, 167] width 30 height 17
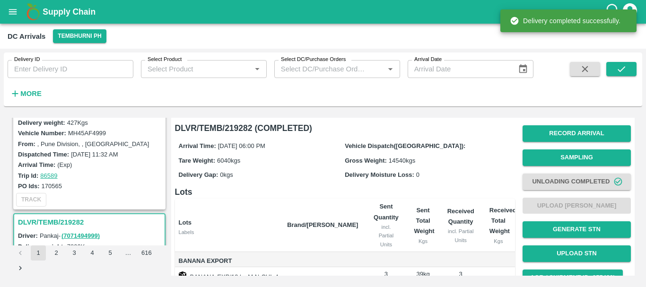
scroll to position [98, 0]
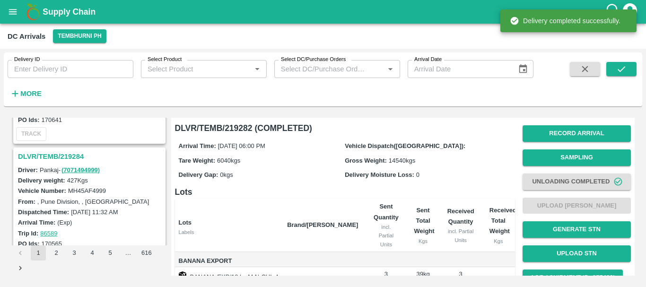
click at [68, 155] on h3 "DLVR/TEMB/219284" at bounding box center [91, 156] width 146 height 12
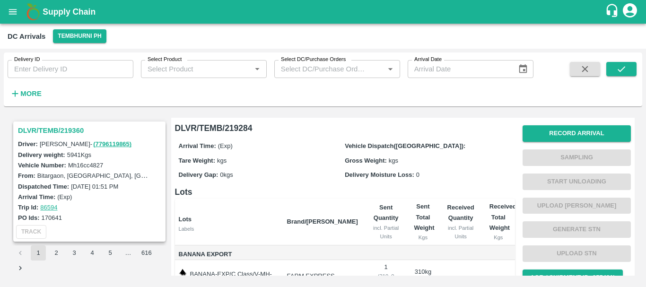
click at [62, 127] on h3 "DLVR/TEMB/219360" at bounding box center [91, 130] width 146 height 12
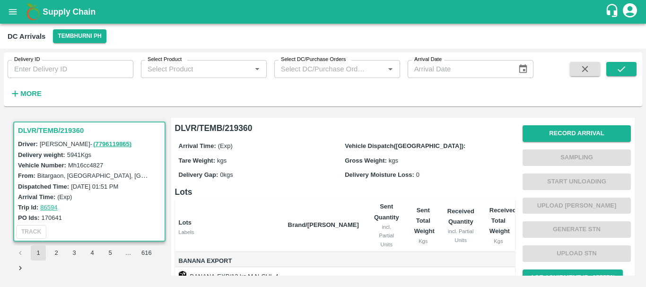
scroll to position [182, 0]
click at [95, 173] on label "Bitargaon, [GEOGRAPHIC_DATA], [GEOGRAPHIC_DATA], [GEOGRAPHIC_DATA], [GEOGRAPHIC…" at bounding box center [185, 176] width 296 height 8
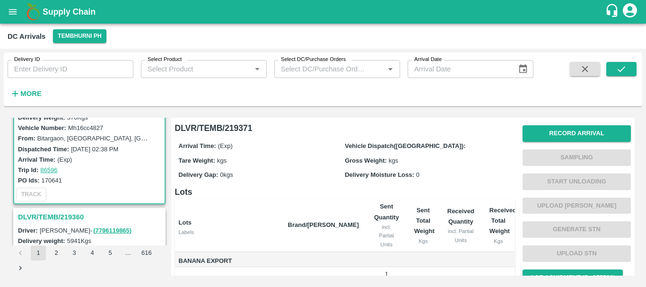
scroll to position [39, 0]
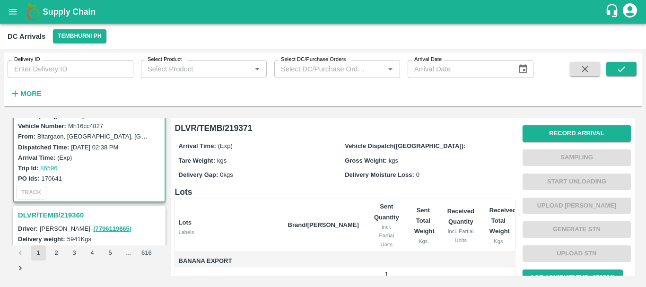
click at [62, 214] on h3 "DLVR/TEMB/219360" at bounding box center [91, 215] width 146 height 12
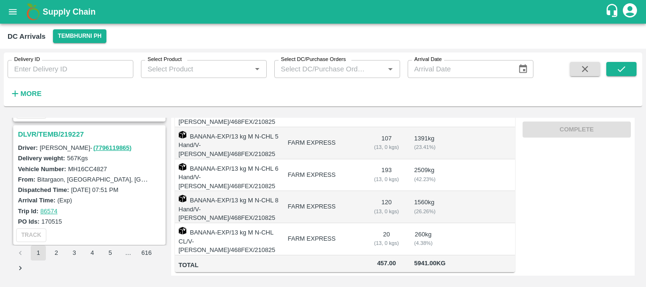
scroll to position [492, 0]
click at [62, 133] on h3 "DLVR/TEMB/219227" at bounding box center [91, 133] width 146 height 12
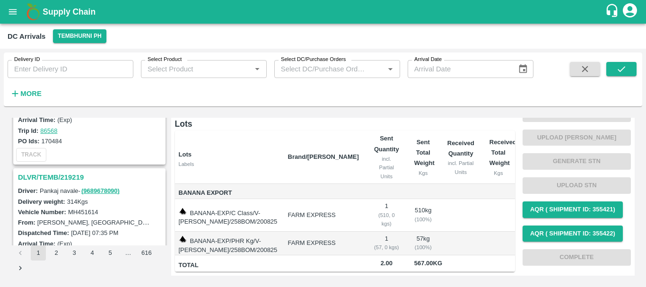
scroll to position [1188, 0]
click at [69, 179] on h3 "DLVR/TEMB/219219" at bounding box center [91, 178] width 146 height 12
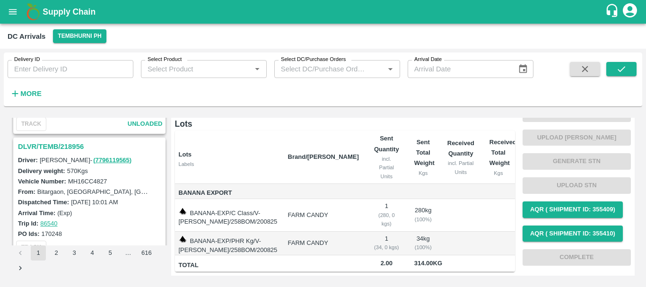
scroll to position [2203, 0]
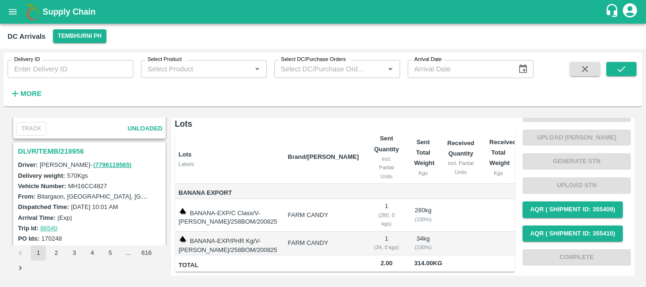
click at [58, 155] on h3 "DLVR/TEMB/218956" at bounding box center [91, 151] width 146 height 12
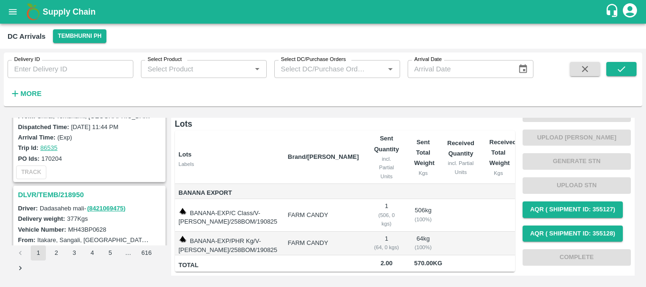
scroll to position [2469, 0]
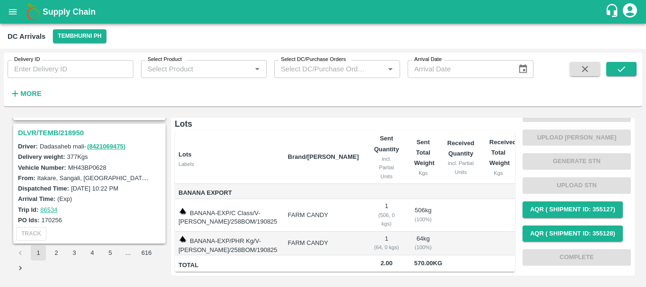
click at [60, 131] on h3 "DLVR/TEMB/218950" at bounding box center [91, 133] width 146 height 12
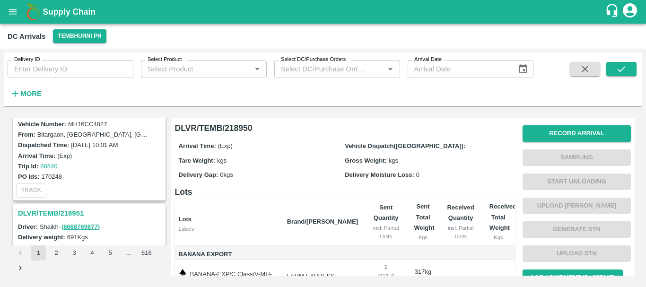
scroll to position [2265, 0]
click at [64, 212] on h3 "DLVR/TEMB/218951" at bounding box center [91, 213] width 146 height 12
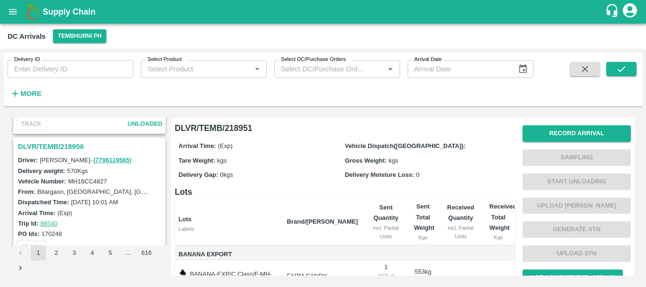
scroll to position [2204, 0]
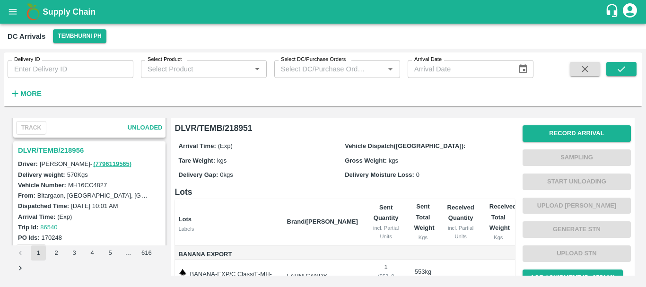
click at [74, 150] on h3 "DLVR/TEMB/218956" at bounding box center [91, 150] width 146 height 12
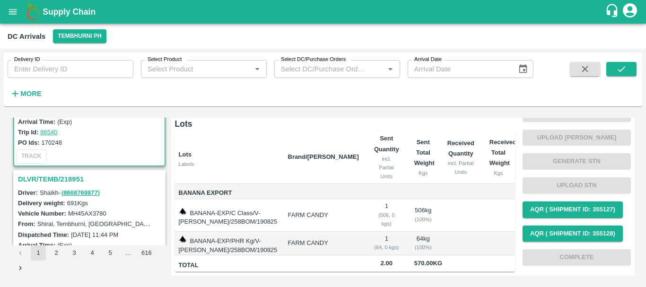
click at [64, 182] on h3 "DLVR/TEMB/218951" at bounding box center [91, 179] width 146 height 12
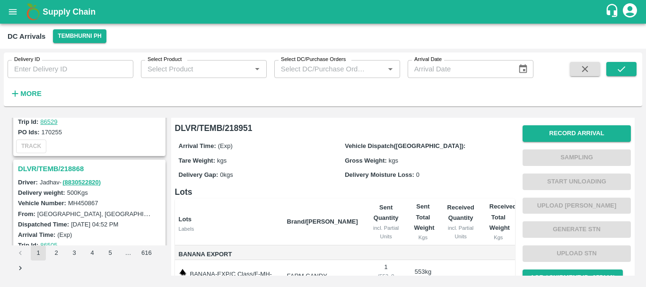
click at [71, 171] on h3 "DLVR/TEMB/218868" at bounding box center [91, 169] width 146 height 12
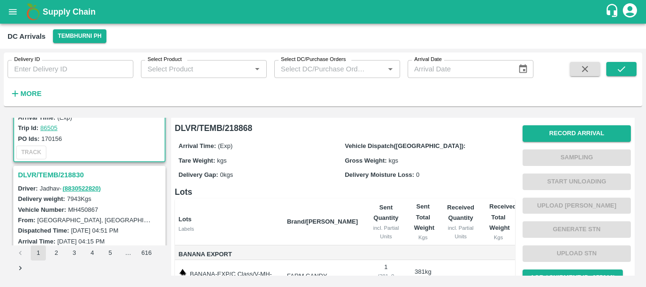
click at [59, 172] on h3 "DLVR/TEMB/218830" at bounding box center [91, 175] width 146 height 12
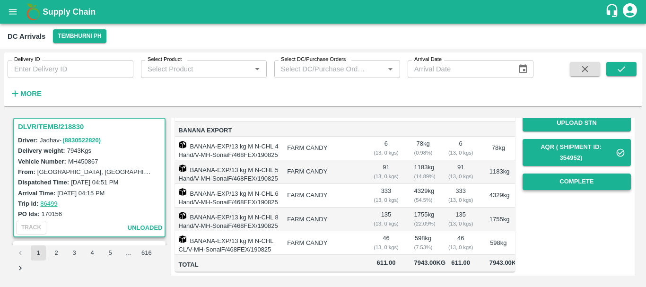
click at [555, 173] on button "Complete" at bounding box center [576, 181] width 108 height 17
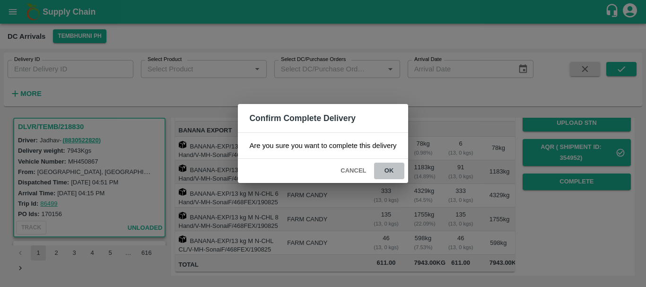
click at [400, 170] on button "ok" at bounding box center [389, 171] width 30 height 17
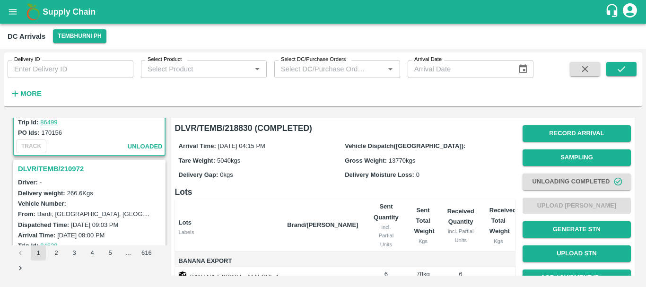
click at [49, 169] on h3 "DLVR/TEMB/210972" at bounding box center [91, 169] width 146 height 12
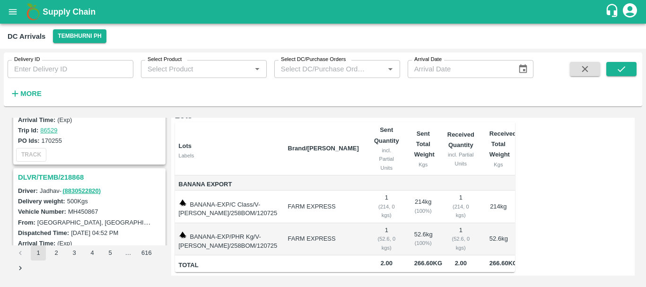
click at [66, 175] on h3 "DLVR/TEMB/218868" at bounding box center [91, 177] width 146 height 12
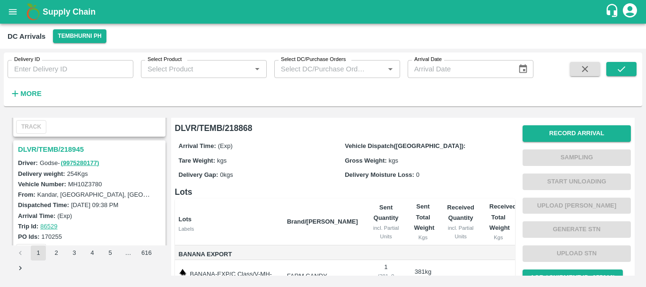
click at [61, 152] on h3 "DLVR/TEMB/218945" at bounding box center [91, 149] width 146 height 12
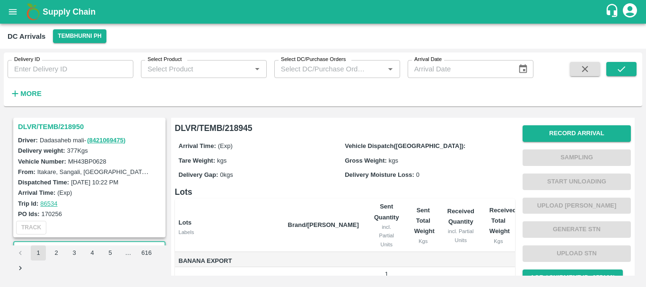
click at [48, 128] on h3 "DLVR/TEMB/218950" at bounding box center [91, 127] width 146 height 12
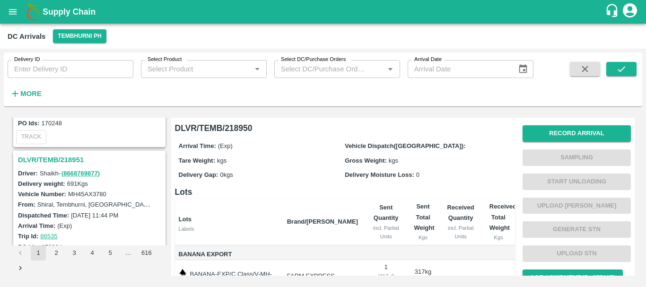
click at [62, 158] on h3 "DLVR/TEMB/218951" at bounding box center [91, 160] width 146 height 12
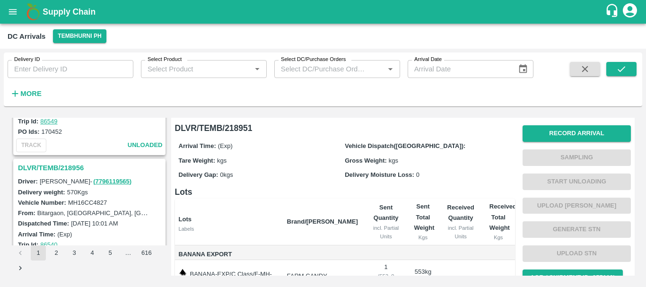
click at [60, 169] on h3 "DLVR/TEMB/218956" at bounding box center [91, 168] width 146 height 12
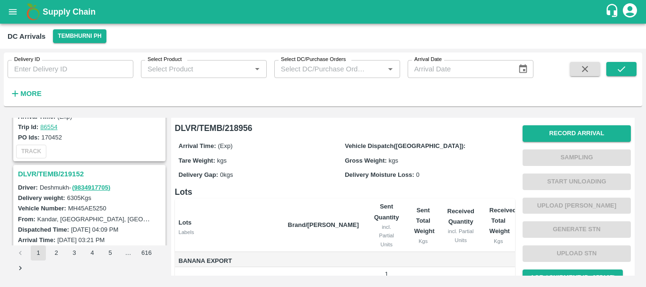
click at [64, 174] on h3 "DLVR/TEMB/219152" at bounding box center [91, 174] width 146 height 12
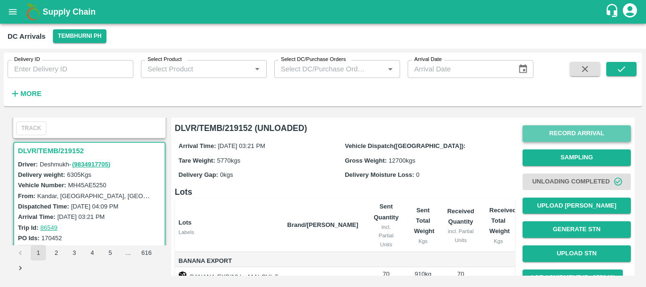
click at [552, 138] on button "Record Arrival" at bounding box center [576, 133] width 108 height 17
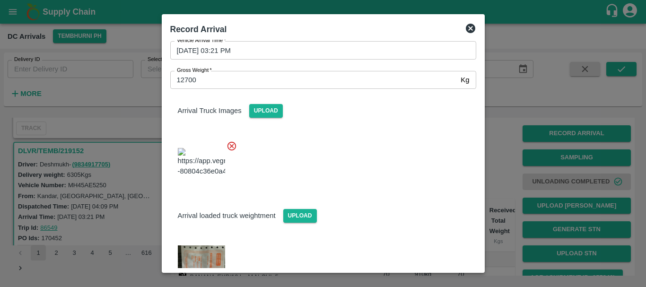
click at [205, 137] on div at bounding box center [319, 159] width 313 height 53
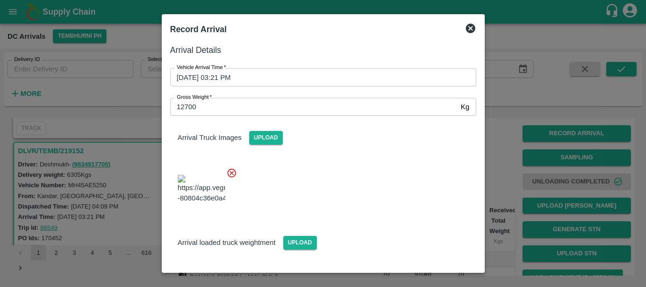
click at [513, 50] on div at bounding box center [323, 143] width 646 height 287
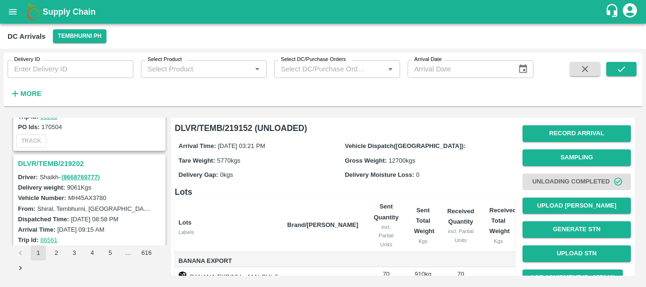
click at [69, 164] on h3 "DLVR/TEMB/219202" at bounding box center [91, 163] width 146 height 12
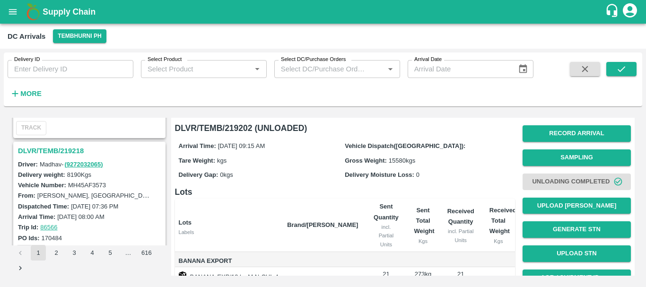
scroll to position [1338, 0]
click at [58, 145] on h3 "DLVR/TEMB/219218" at bounding box center [91, 151] width 146 height 12
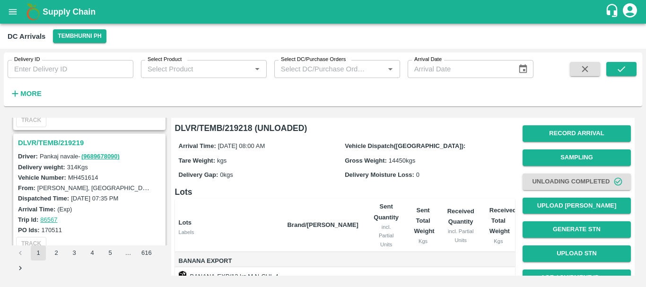
scroll to position [1222, 0]
click at [59, 148] on h3 "DLVR/TEMB/219219" at bounding box center [91, 144] width 146 height 12
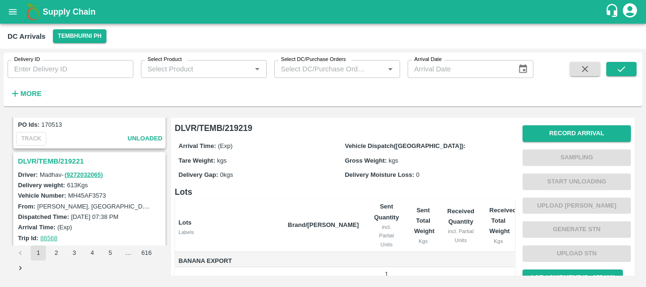
click at [63, 160] on h3 "DLVR/TEMB/219221" at bounding box center [91, 161] width 146 height 12
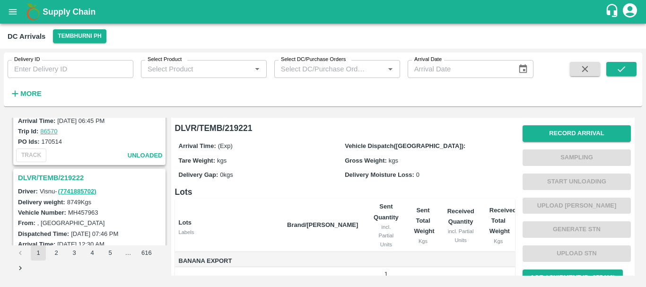
scroll to position [941, 0]
click at [75, 175] on h3 "DLVR/TEMB/219222" at bounding box center [91, 178] width 146 height 12
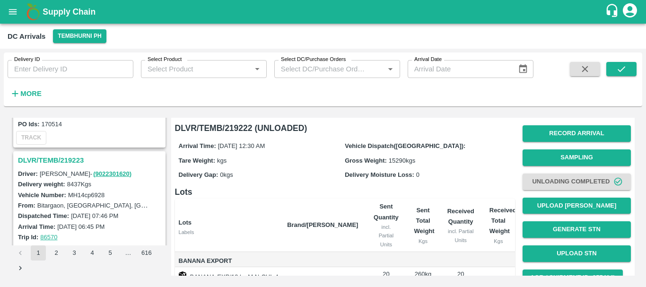
click at [70, 160] on h3 "DLVR/TEMB/219223" at bounding box center [91, 160] width 146 height 12
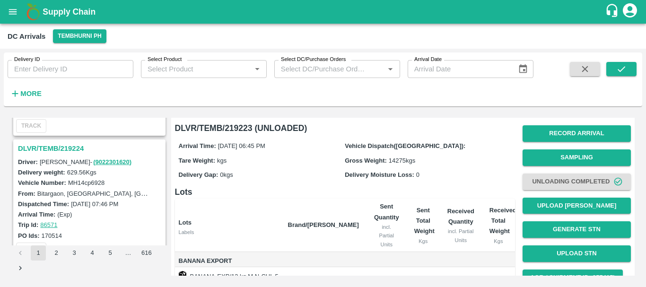
click at [61, 149] on h3 "DLVR/TEMB/219224" at bounding box center [91, 148] width 146 height 12
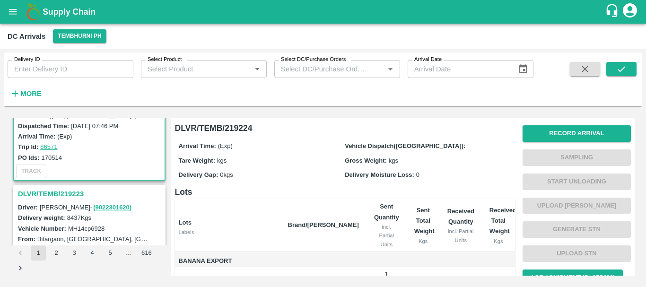
click at [74, 194] on h3 "DLVR/TEMB/219223" at bounding box center [91, 194] width 146 height 12
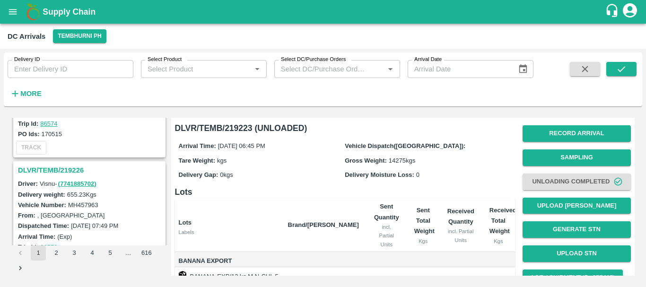
click at [71, 168] on h3 "DLVR/TEMB/219226" at bounding box center [91, 170] width 146 height 12
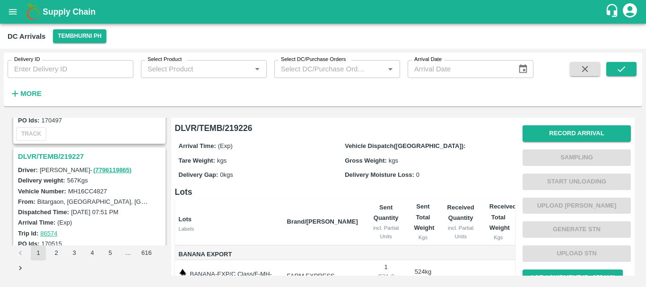
click at [48, 154] on h3 "DLVR/TEMB/219227" at bounding box center [91, 156] width 146 height 12
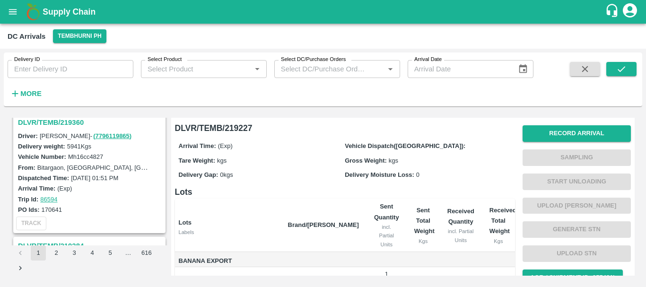
scroll to position [178, 0]
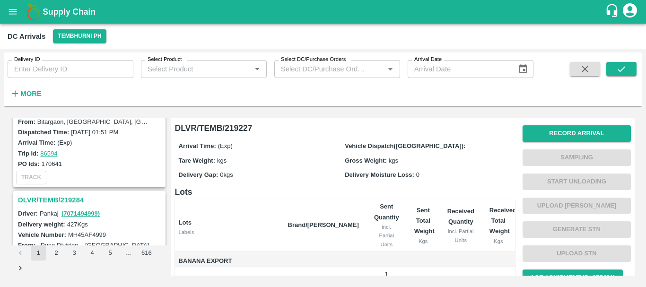
click at [69, 199] on h3 "DLVR/TEMB/219284" at bounding box center [91, 200] width 146 height 12
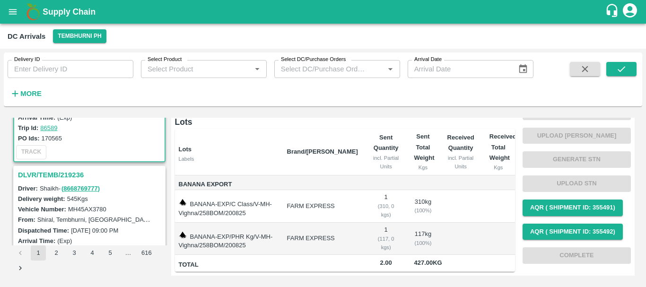
scroll to position [343, 0]
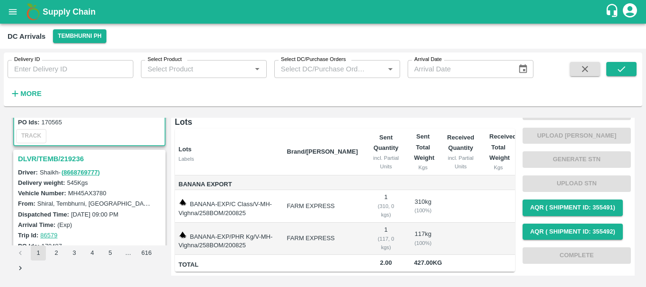
click at [71, 161] on h3 "DLVR/TEMB/219236" at bounding box center [91, 159] width 146 height 12
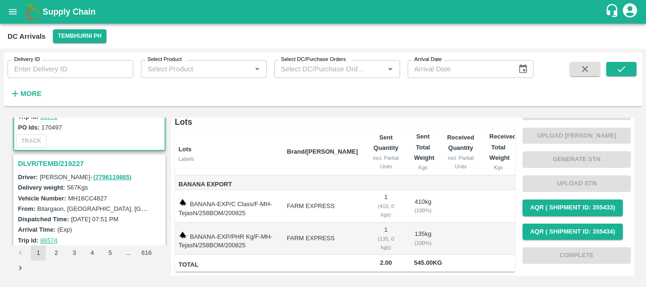
scroll to position [462, 0]
click at [71, 163] on h3 "DLVR/TEMB/219227" at bounding box center [91, 163] width 146 height 12
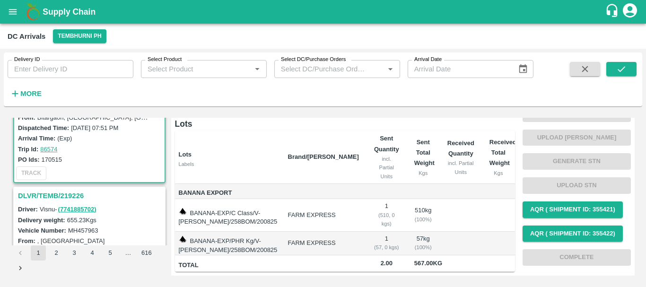
scroll to position [553, 0]
click at [70, 197] on h3 "DLVR/TEMB/219226" at bounding box center [91, 195] width 146 height 12
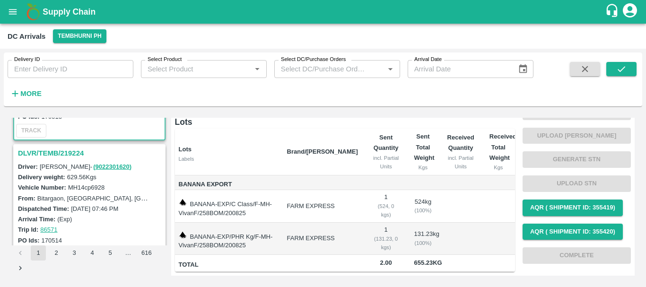
scroll to position [719, 0]
click at [62, 148] on h3 "DLVR/TEMB/219224" at bounding box center [91, 153] width 146 height 12
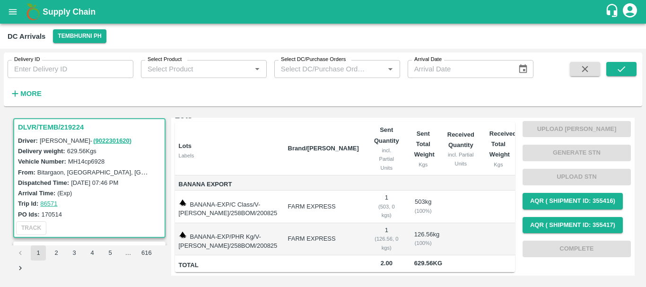
scroll to position [827, 0]
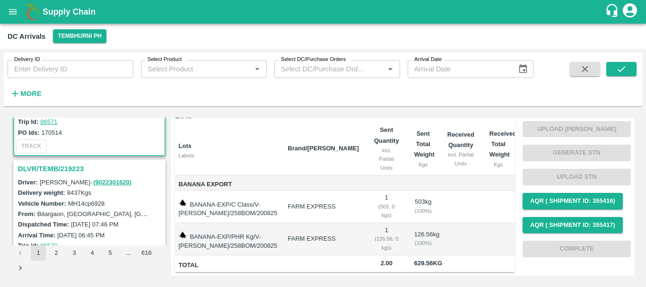
click at [63, 166] on h3 "DLVR/TEMB/219223" at bounding box center [91, 169] width 146 height 12
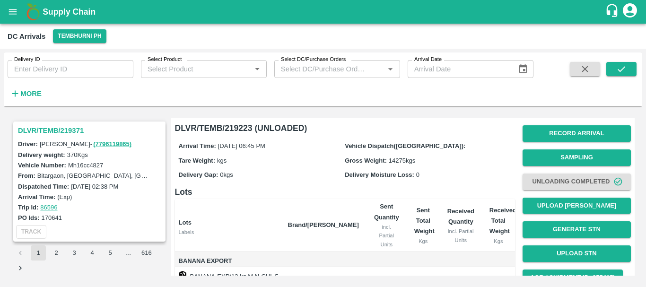
click at [97, 177] on label "Bitargaon, [GEOGRAPHIC_DATA], [GEOGRAPHIC_DATA], [GEOGRAPHIC_DATA], [GEOGRAPHIC…" at bounding box center [185, 176] width 296 height 8
click at [58, 127] on h3 "DLVR/TEMB/219371" at bounding box center [91, 130] width 146 height 12
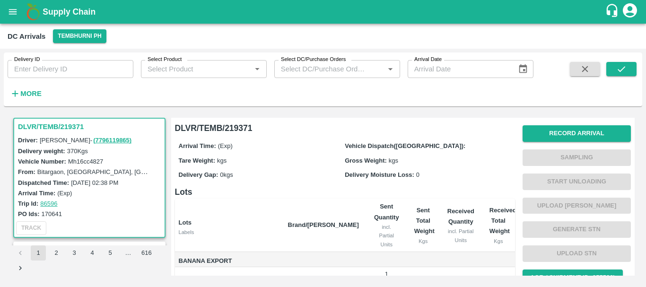
scroll to position [55, 0]
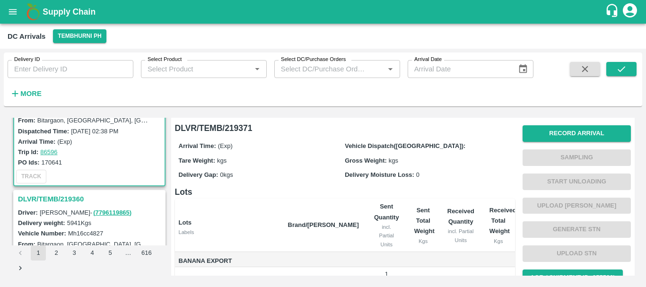
click at [60, 197] on h3 "DLVR/TEMB/219360" at bounding box center [91, 199] width 146 height 12
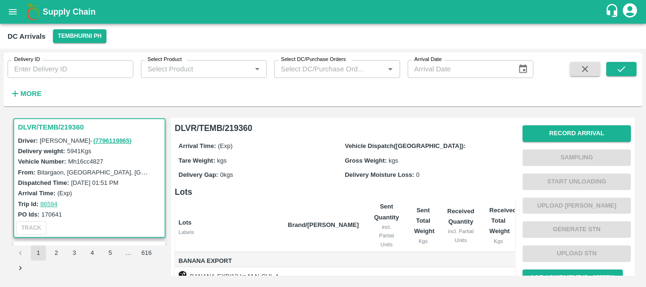
scroll to position [182, 0]
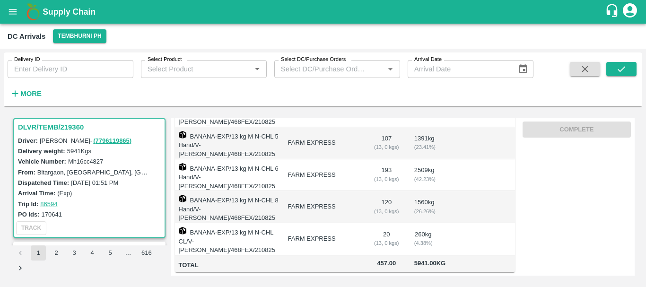
click at [353, 191] on td "FARM EXPRESS" at bounding box center [323, 207] width 86 height 32
click at [344, 199] on td "FARM EXPRESS" at bounding box center [323, 207] width 86 height 32
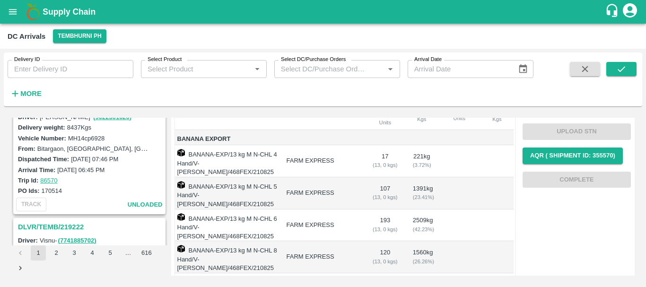
scroll to position [86, 0]
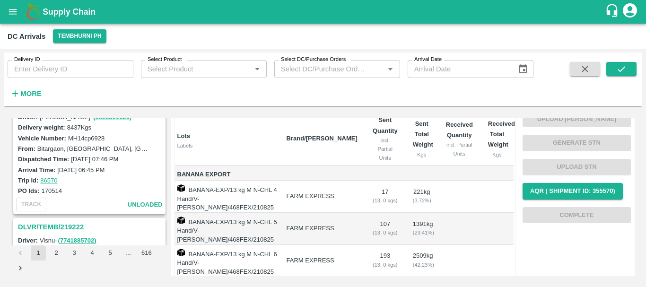
click at [195, 185] on td "BANANA-EXP/13 kg M N-CHL 4 Hand/V-[PERSON_NAME]/468FEX/210825" at bounding box center [225, 197] width 105 height 32
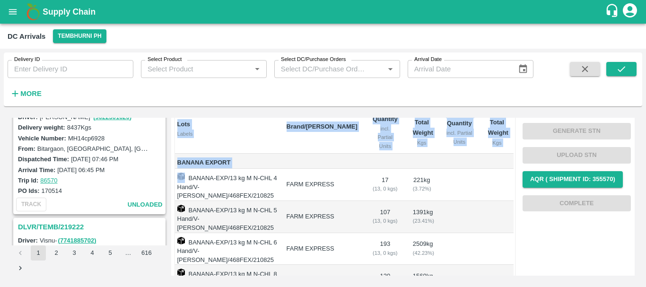
scroll to position [127, 0]
